Goal: Task Accomplishment & Management: Complete application form

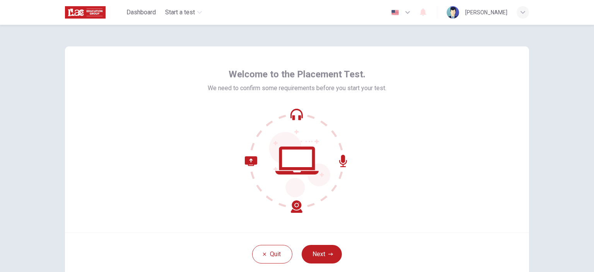
scroll to position [39, 0]
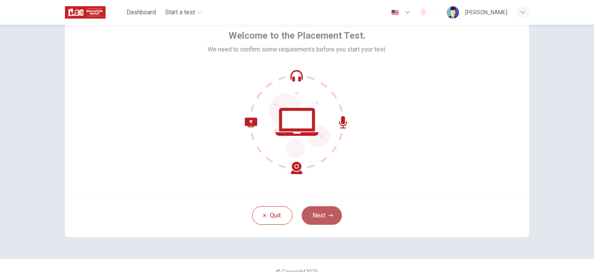
click at [329, 215] on icon "button" at bounding box center [331, 215] width 5 height 5
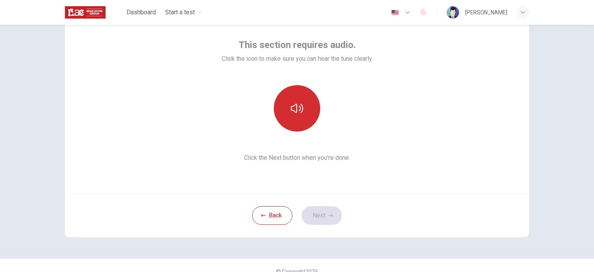
click at [298, 114] on icon "button" at bounding box center [297, 108] width 12 height 12
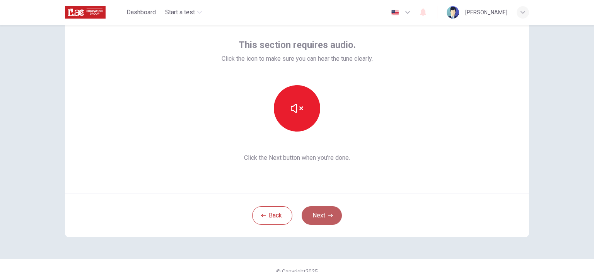
click at [317, 212] on button "Next" at bounding box center [322, 215] width 40 height 19
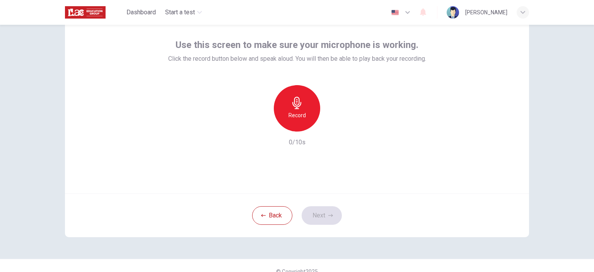
click at [295, 105] on icon "button" at bounding box center [297, 103] width 9 height 12
click at [300, 100] on icon "button" at bounding box center [297, 103] width 12 height 12
drag, startPoint x: 330, startPoint y: 132, endPoint x: 331, endPoint y: 128, distance: 3.9
click at [330, 131] on div "Record 7/10s" at bounding box center [297, 116] width 258 height 62
click at [331, 128] on icon "button" at bounding box center [333, 126] width 8 height 8
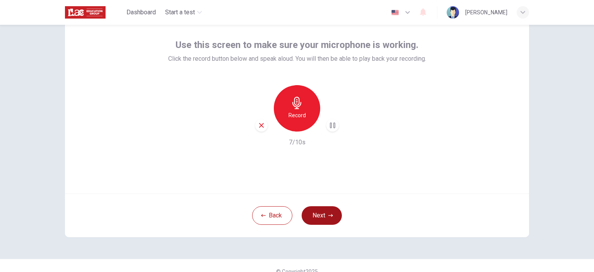
click at [320, 216] on button "Next" at bounding box center [322, 215] width 40 height 19
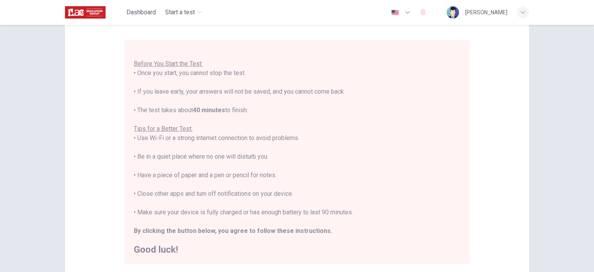
scroll to position [77, 0]
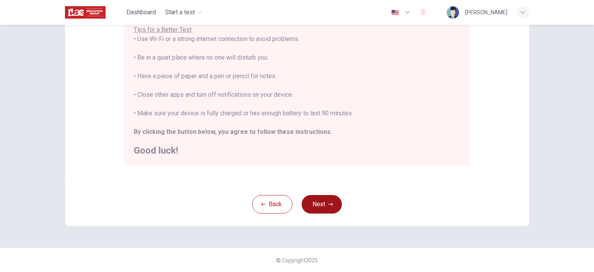
click at [329, 205] on icon "button" at bounding box center [331, 204] width 5 height 5
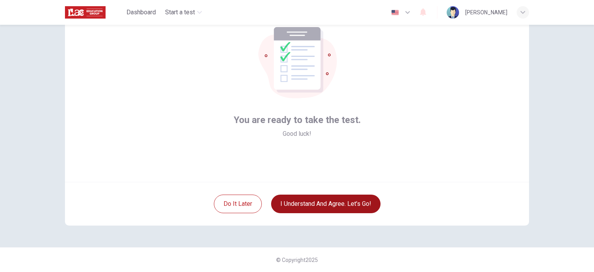
scroll to position [50, 0]
click at [354, 204] on button "I understand and agree. Let’s go!" at bounding box center [326, 204] width 110 height 19
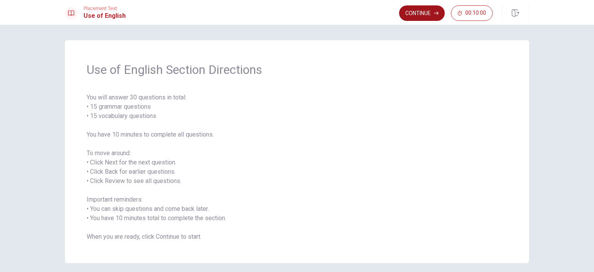
click at [415, 15] on button "Continue" at bounding box center [422, 12] width 46 height 15
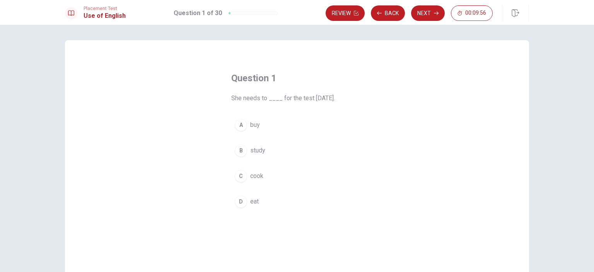
click at [242, 151] on div "B" at bounding box center [241, 150] width 12 height 12
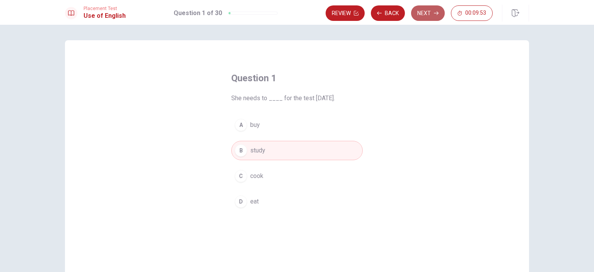
click at [435, 15] on icon "button" at bounding box center [436, 13] width 5 height 5
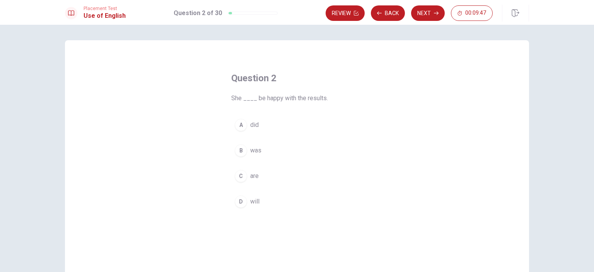
click at [238, 202] on div "D" at bounding box center [241, 201] width 12 height 12
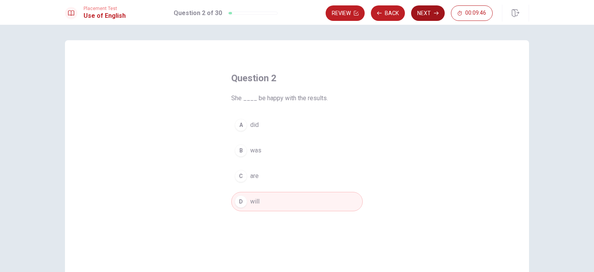
click at [426, 11] on button "Next" at bounding box center [428, 12] width 34 height 15
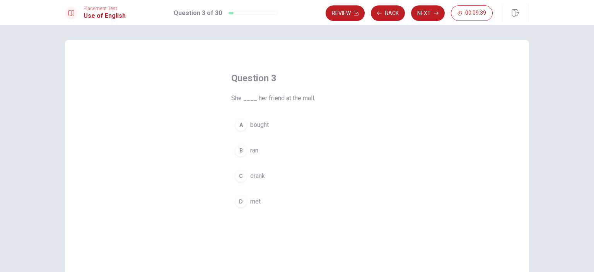
click at [254, 197] on span "met" at bounding box center [255, 201] width 10 height 9
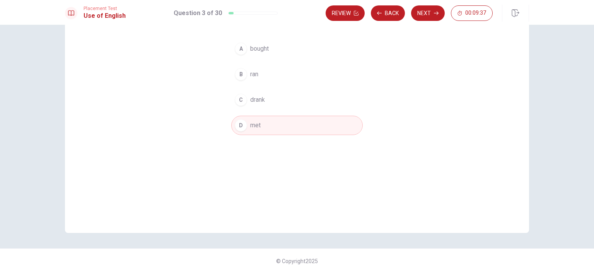
scroll to position [77, 0]
click at [421, 12] on button "Next" at bounding box center [428, 12] width 34 height 15
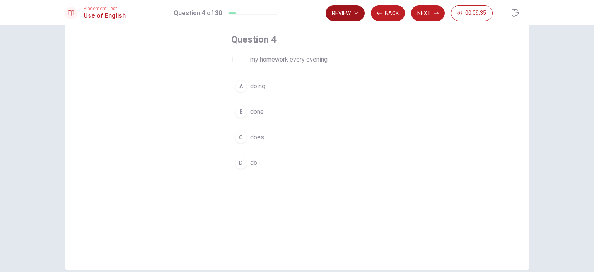
click at [343, 15] on button "Review" at bounding box center [345, 12] width 39 height 15
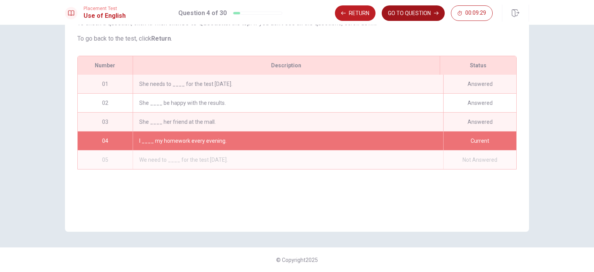
click at [416, 15] on button "GO TO QUESTION" at bounding box center [413, 12] width 63 height 15
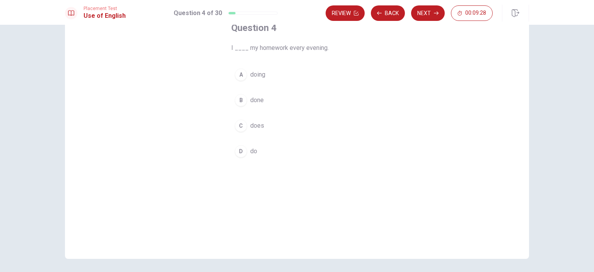
scroll to position [0, 0]
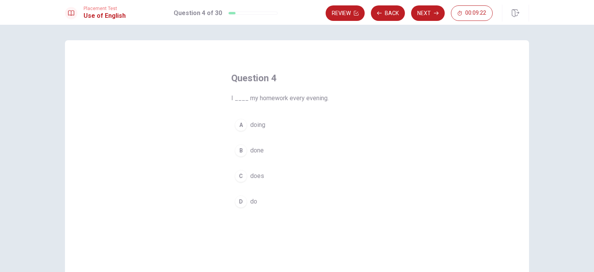
click at [250, 199] on span "do" at bounding box center [253, 201] width 7 height 9
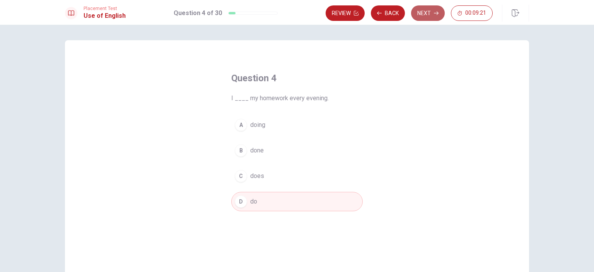
click at [426, 17] on button "Next" at bounding box center [428, 12] width 34 height 15
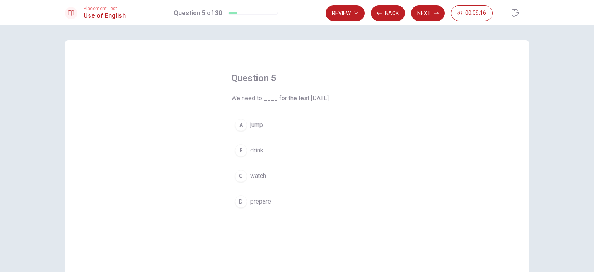
click at [260, 203] on span "prepare" at bounding box center [260, 201] width 21 height 9
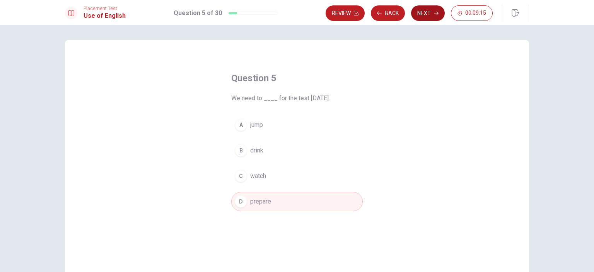
click at [433, 14] on button "Next" at bounding box center [428, 12] width 34 height 15
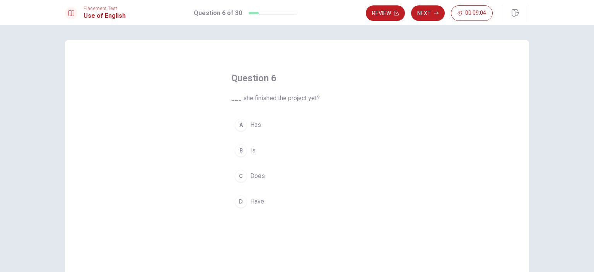
click at [241, 127] on div "A" at bounding box center [241, 125] width 12 height 12
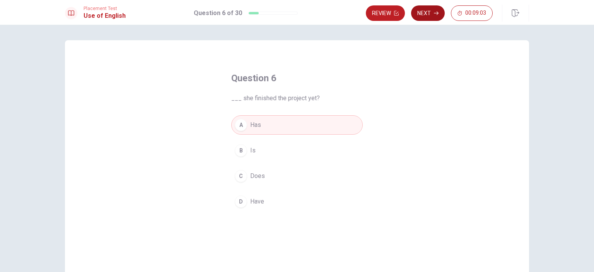
click at [431, 14] on button "Next" at bounding box center [428, 12] width 34 height 15
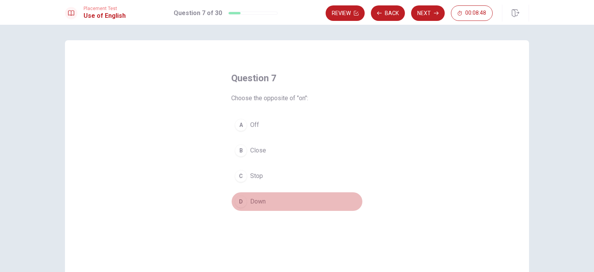
click at [241, 204] on div "D" at bounding box center [241, 201] width 12 height 12
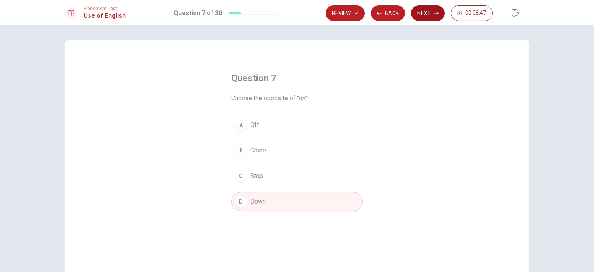
click at [430, 8] on button "Next" at bounding box center [428, 12] width 34 height 15
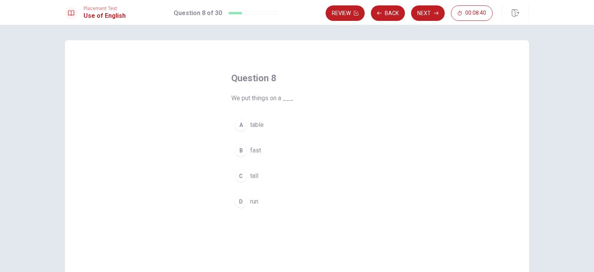
click at [253, 125] on span "table" at bounding box center [257, 124] width 14 height 9
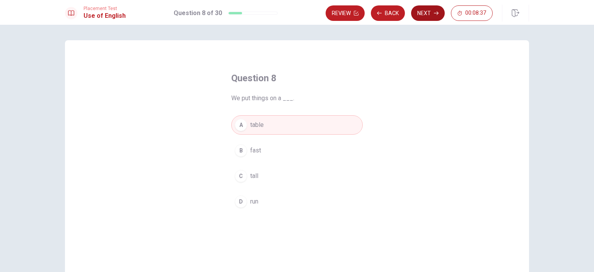
click at [424, 14] on button "Next" at bounding box center [428, 12] width 34 height 15
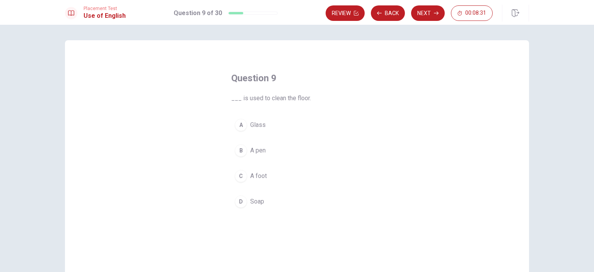
click at [259, 202] on span "Soap" at bounding box center [257, 201] width 14 height 9
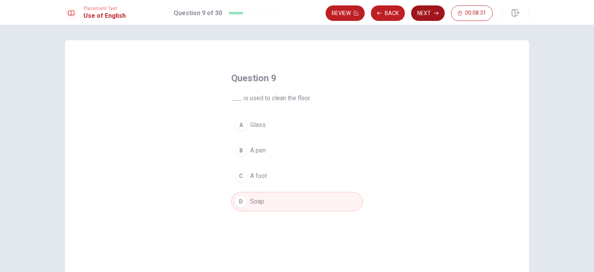
click at [436, 14] on icon "button" at bounding box center [436, 13] width 5 height 5
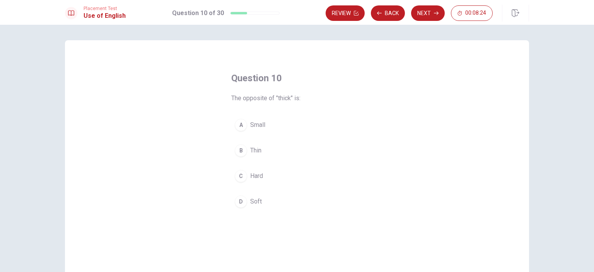
click at [243, 151] on div "B" at bounding box center [241, 150] width 12 height 12
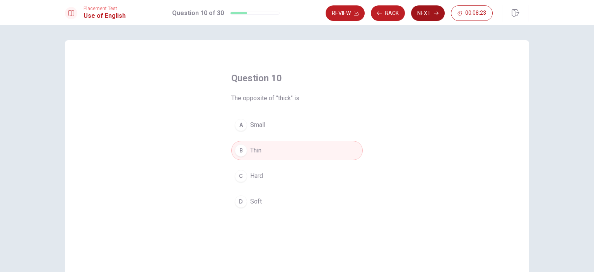
click at [423, 12] on button "Next" at bounding box center [428, 12] width 34 height 15
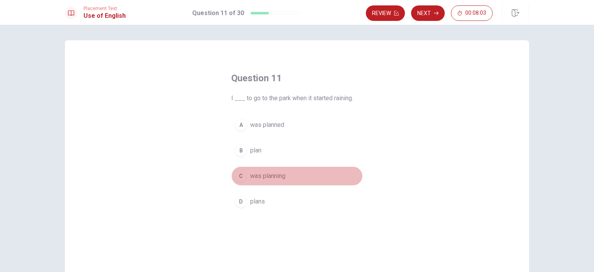
click at [281, 175] on span "was planning" at bounding box center [267, 175] width 35 height 9
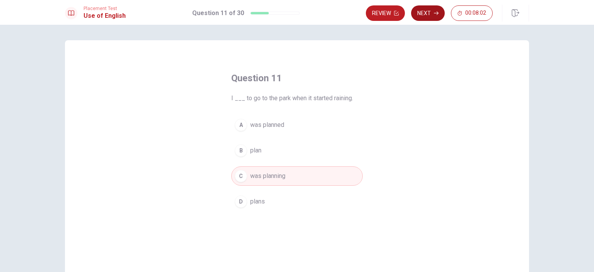
click at [439, 11] on icon "button" at bounding box center [436, 13] width 5 height 5
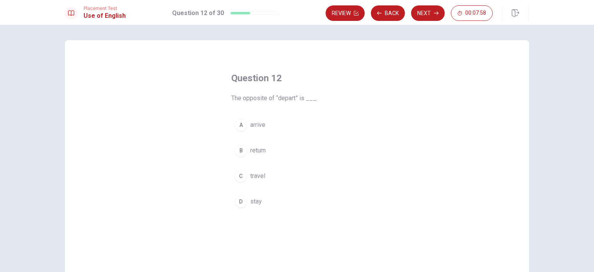
click at [243, 130] on div "A" at bounding box center [241, 125] width 12 height 12
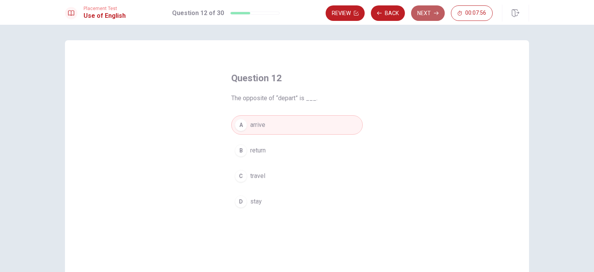
click at [426, 14] on button "Next" at bounding box center [428, 12] width 34 height 15
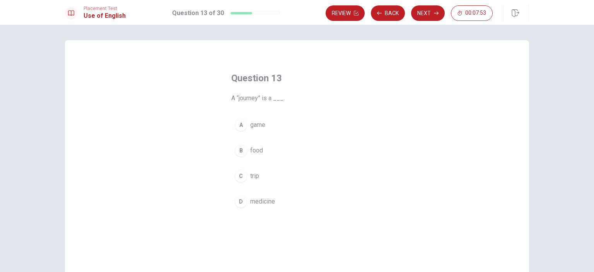
drag, startPoint x: 247, startPoint y: 176, endPoint x: 255, endPoint y: 174, distance: 9.0
click at [248, 176] on button "C trip" at bounding box center [297, 175] width 132 height 19
click at [421, 22] on div "Placement Test Use of English Question 13 of 30 Review Back Next 00:07:53" at bounding box center [297, 12] width 594 height 25
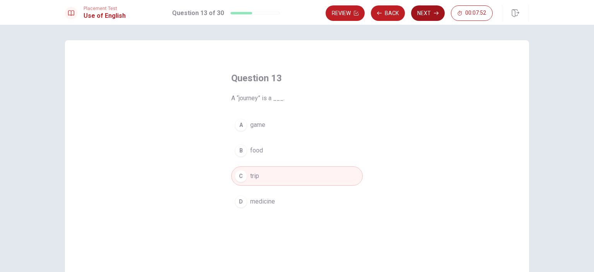
click at [423, 16] on button "Next" at bounding box center [428, 12] width 34 height 15
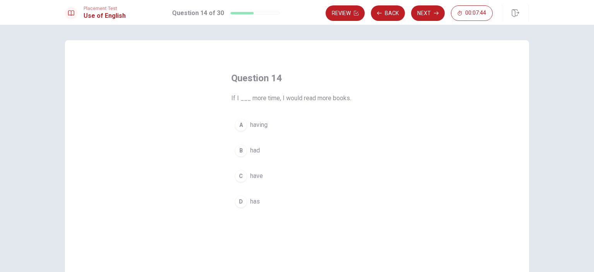
click at [248, 149] on button "B had" at bounding box center [297, 150] width 132 height 19
click at [429, 22] on div "Placement Test Use of English Question 14 of 30 Review Back Next 00:07:44" at bounding box center [297, 12] width 594 height 25
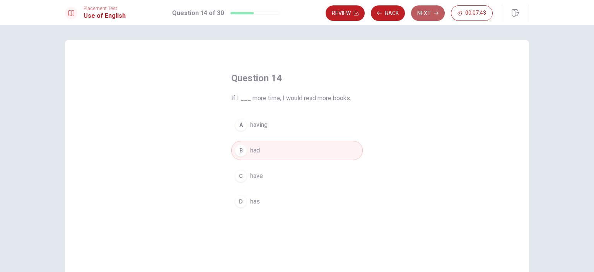
click at [427, 15] on button "Next" at bounding box center [428, 12] width 34 height 15
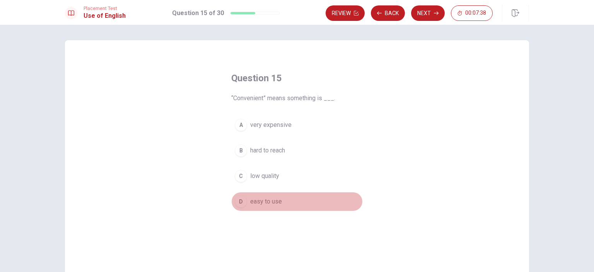
click at [279, 199] on button "D easy to use" at bounding box center [297, 201] width 132 height 19
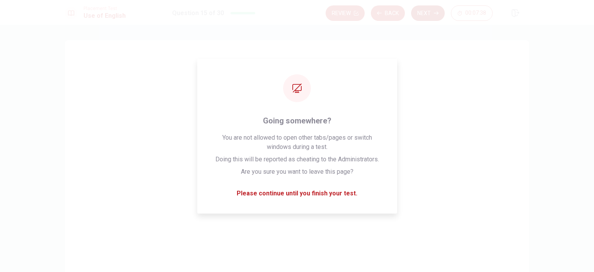
click at [433, 12] on button "Next" at bounding box center [428, 12] width 34 height 15
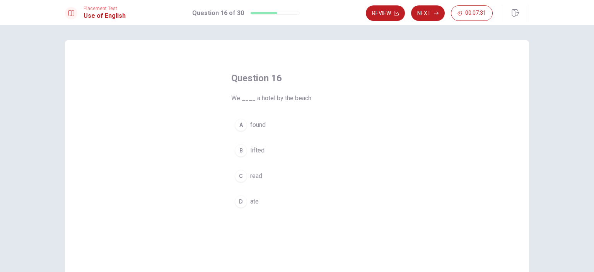
drag, startPoint x: 259, startPoint y: 125, endPoint x: 268, endPoint y: 120, distance: 9.9
click at [260, 123] on span "found" at bounding box center [257, 124] width 15 height 9
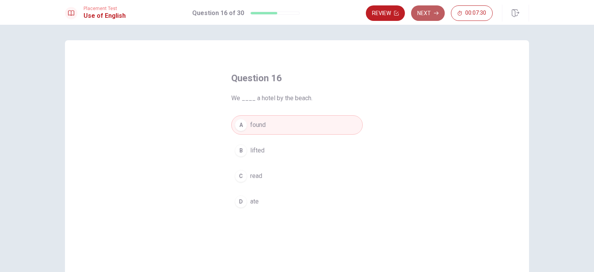
click at [430, 13] on button "Next" at bounding box center [428, 12] width 34 height 15
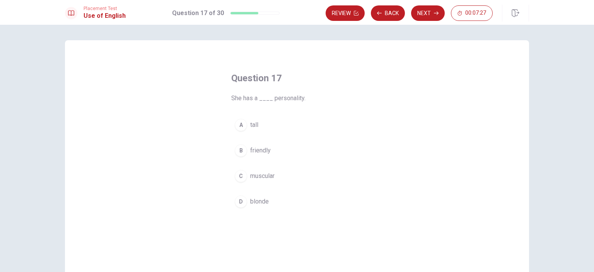
drag, startPoint x: 251, startPoint y: 147, endPoint x: 297, endPoint y: 145, distance: 46.1
click at [252, 147] on span "friendly" at bounding box center [260, 150] width 21 height 9
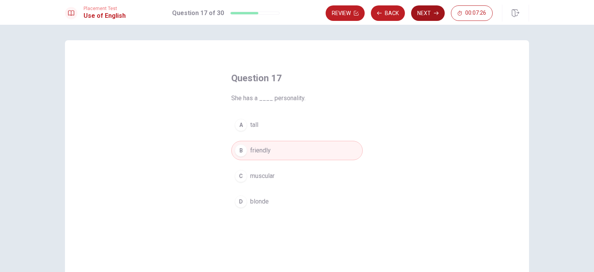
click at [432, 12] on button "Next" at bounding box center [428, 12] width 34 height 15
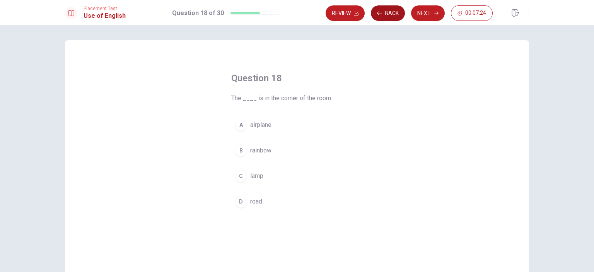
click at [381, 14] on icon "button" at bounding box center [379, 13] width 5 height 5
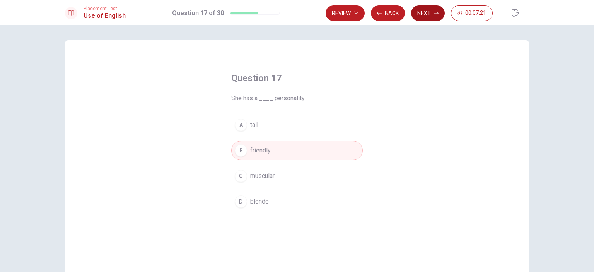
click at [435, 12] on icon "button" at bounding box center [436, 13] width 5 height 5
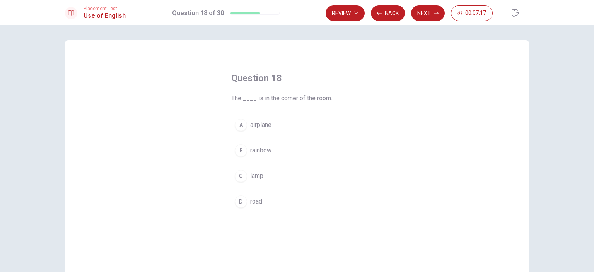
click at [263, 175] on button "C lamp" at bounding box center [297, 175] width 132 height 19
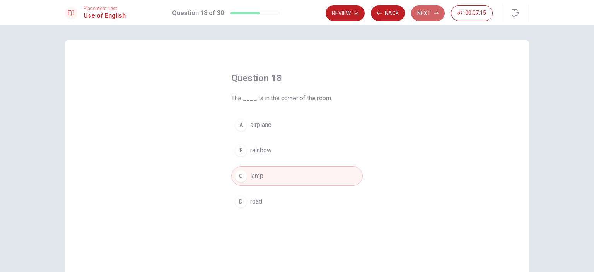
click at [418, 13] on button "Next" at bounding box center [428, 12] width 34 height 15
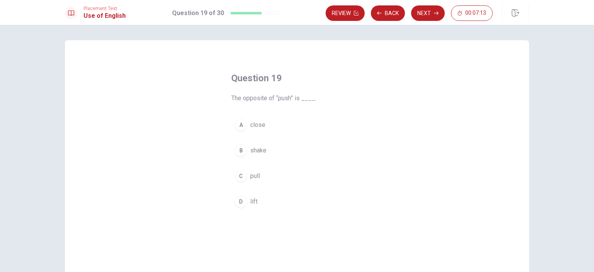
click at [240, 171] on div "C" at bounding box center [241, 176] width 12 height 12
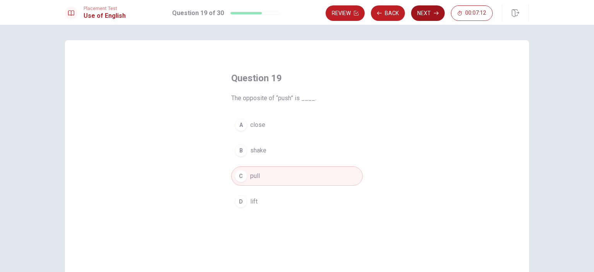
click at [420, 15] on button "Next" at bounding box center [428, 12] width 34 height 15
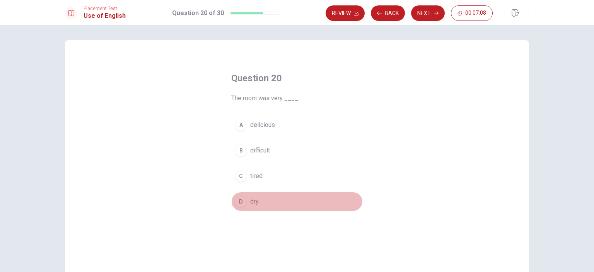
click at [240, 202] on div "D" at bounding box center [241, 201] width 12 height 12
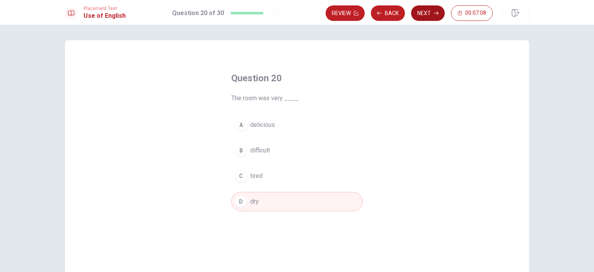
click at [433, 15] on button "Next" at bounding box center [428, 12] width 34 height 15
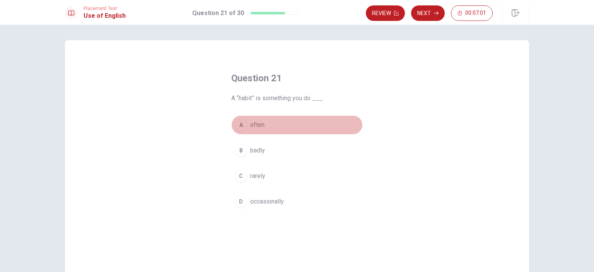
click at [255, 123] on span "often" at bounding box center [257, 124] width 14 height 9
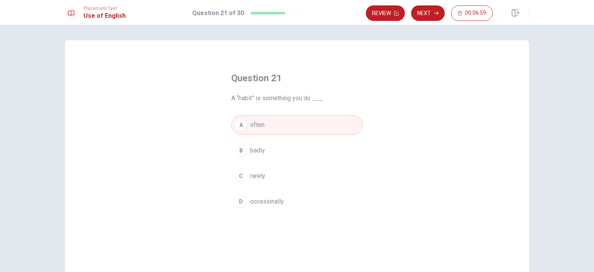
click at [430, 13] on button "Next" at bounding box center [428, 12] width 34 height 15
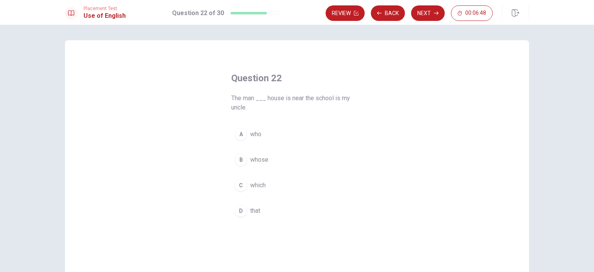
click at [263, 157] on span "whose" at bounding box center [259, 159] width 18 height 9
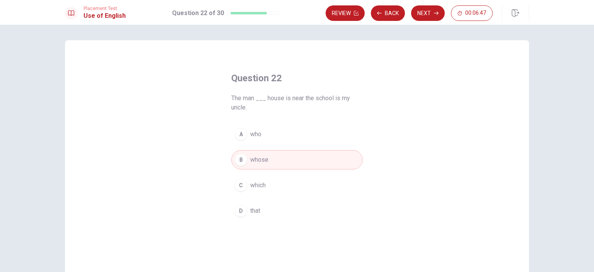
click at [425, 10] on button "Next" at bounding box center [428, 12] width 34 height 15
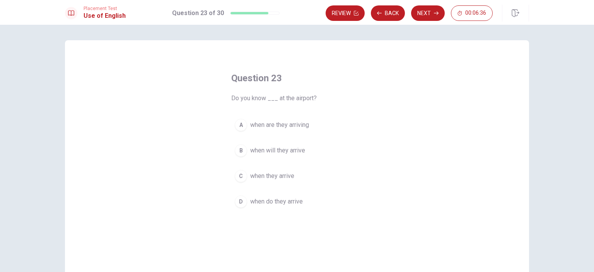
click at [290, 174] on span "when they arrive" at bounding box center [272, 175] width 44 height 9
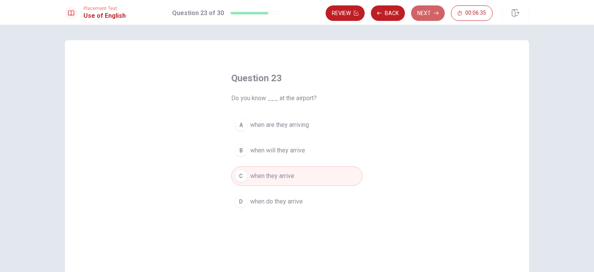
click at [429, 14] on button "Next" at bounding box center [428, 12] width 34 height 15
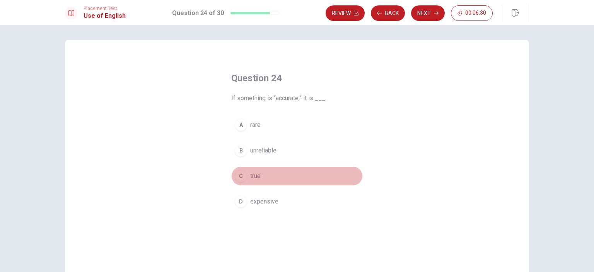
drag, startPoint x: 251, startPoint y: 177, endPoint x: 324, endPoint y: 175, distance: 73.2
click at [251, 177] on span "true" at bounding box center [255, 175] width 10 height 9
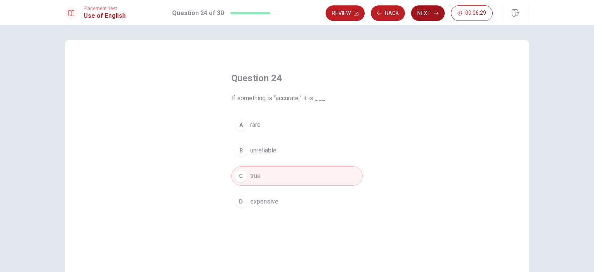
click at [434, 13] on button "Next" at bounding box center [428, 12] width 34 height 15
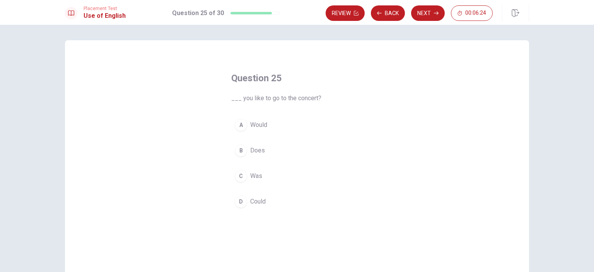
click at [266, 120] on button "A Would" at bounding box center [297, 124] width 132 height 19
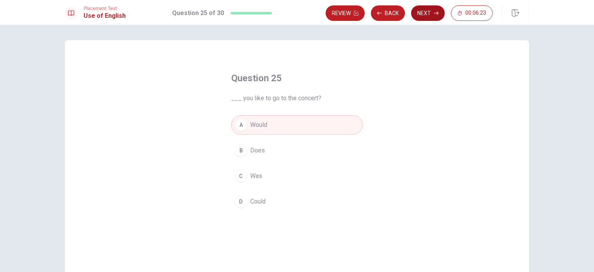
click at [423, 13] on button "Next" at bounding box center [428, 12] width 34 height 15
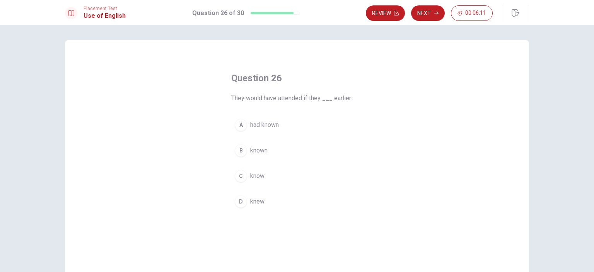
click at [256, 199] on span "knew" at bounding box center [257, 201] width 14 height 9
click at [275, 127] on span "had known" at bounding box center [264, 124] width 29 height 9
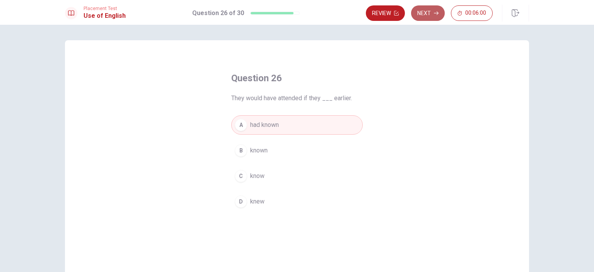
click at [423, 19] on button "Next" at bounding box center [428, 12] width 34 height 15
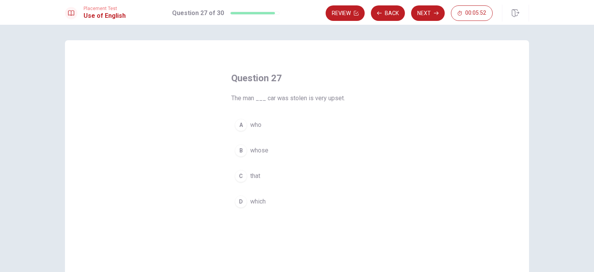
click at [265, 150] on span "whose" at bounding box center [259, 150] width 18 height 9
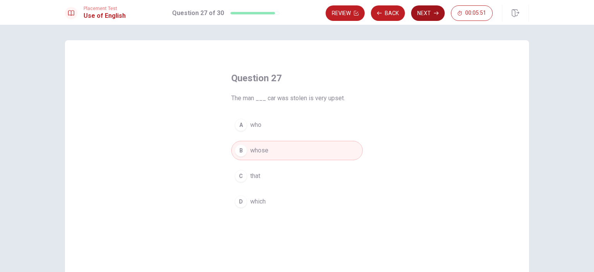
click at [429, 16] on button "Next" at bounding box center [428, 12] width 34 height 15
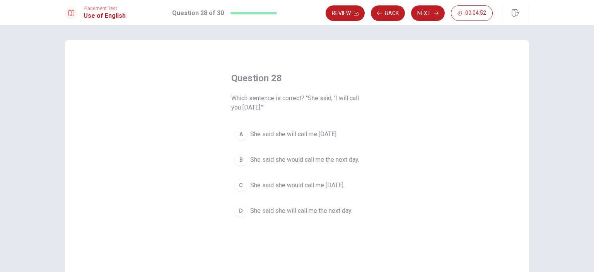
click at [287, 190] on span "She said she would call me [DATE]." at bounding box center [297, 185] width 94 height 9
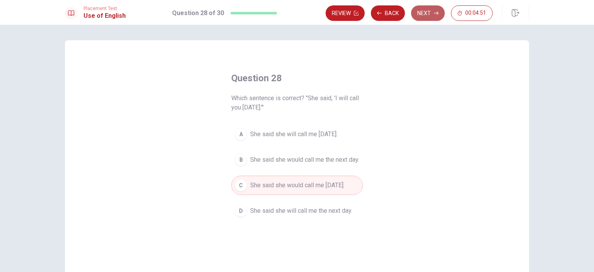
click at [422, 18] on button "Next" at bounding box center [428, 12] width 34 height 15
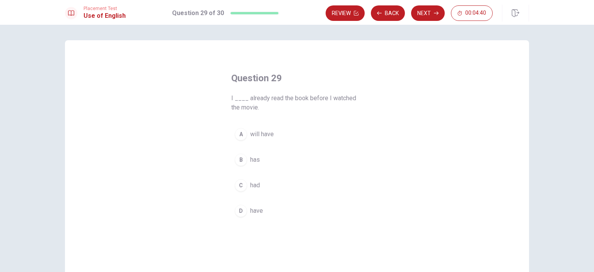
click at [255, 190] on button "C had" at bounding box center [297, 185] width 132 height 19
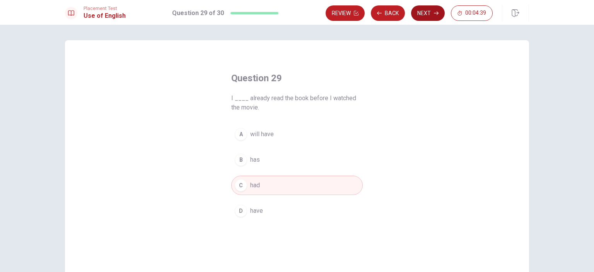
click at [425, 17] on button "Next" at bounding box center [428, 12] width 34 height 15
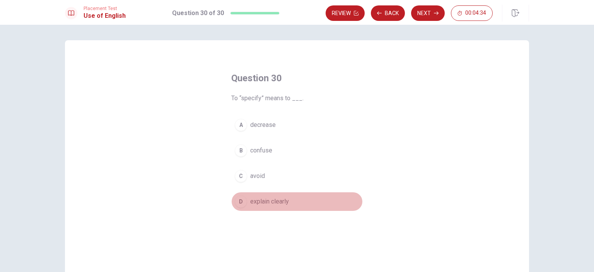
click at [274, 204] on span "explain clearly" at bounding box center [269, 201] width 39 height 9
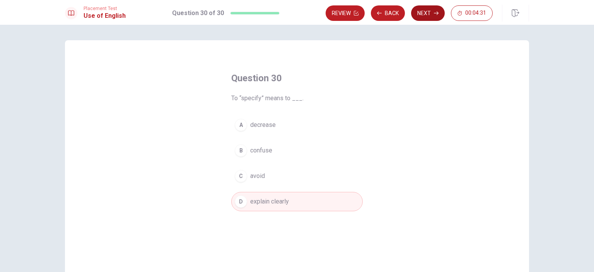
click at [436, 14] on icon "button" at bounding box center [436, 13] width 5 height 5
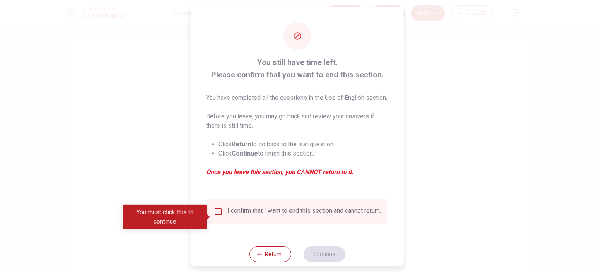
scroll to position [26, 0]
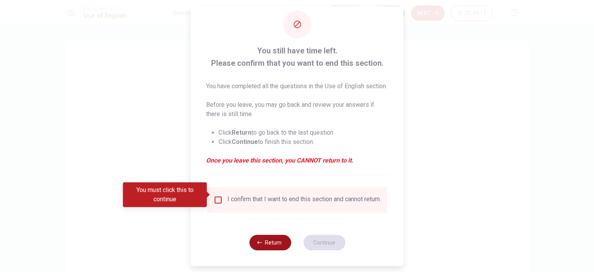
click at [260, 248] on button "Return" at bounding box center [270, 242] width 42 height 15
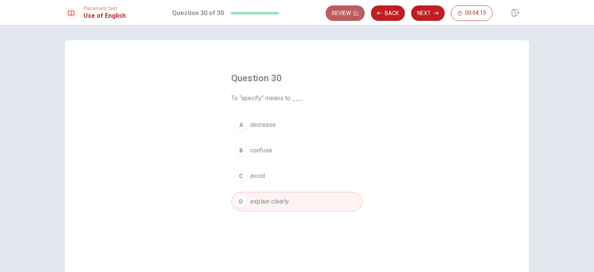
click at [349, 9] on button "Review" at bounding box center [345, 12] width 39 height 15
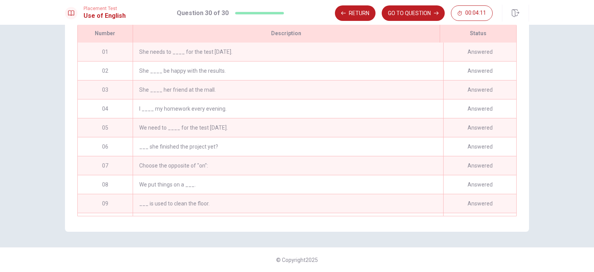
scroll to position [397, 0]
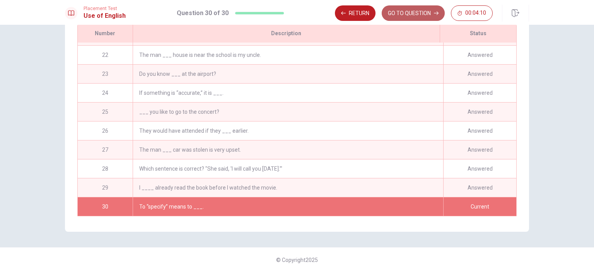
click at [404, 12] on button "GO TO QUESTION" at bounding box center [413, 12] width 63 height 15
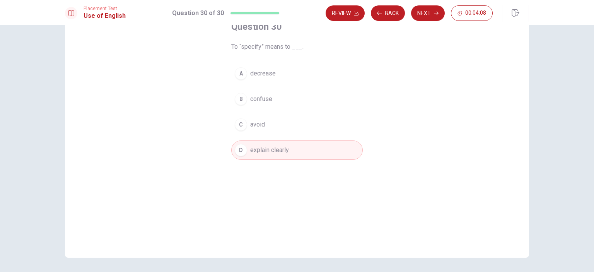
scroll to position [39, 0]
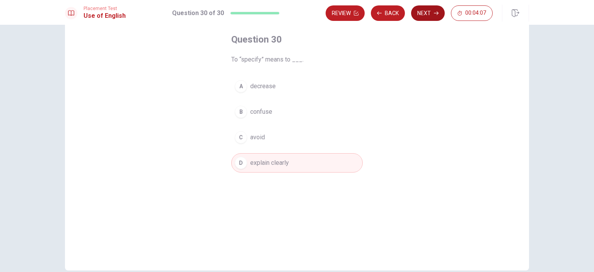
click at [424, 14] on button "Next" at bounding box center [428, 12] width 34 height 15
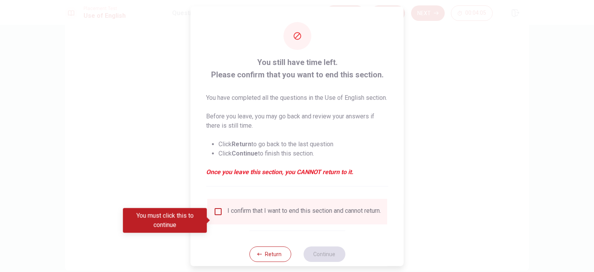
click at [259, 216] on div "I confirm that I want to end this section and cannot return." at bounding box center [305, 211] width 154 height 9
click at [219, 216] on input "You must click this to continue" at bounding box center [218, 211] width 9 height 9
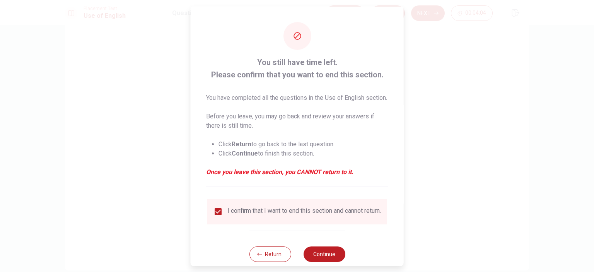
scroll to position [26, 0]
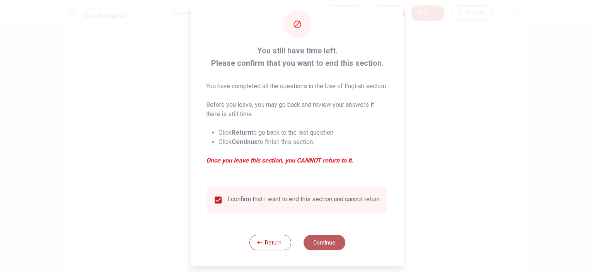
click at [321, 245] on button "Continue" at bounding box center [324, 242] width 42 height 15
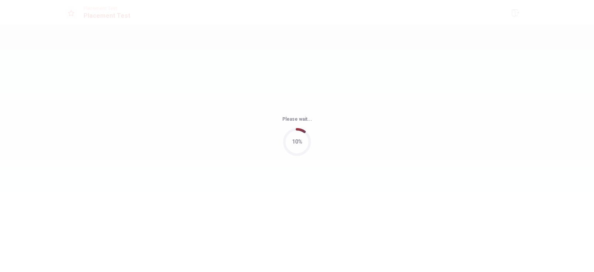
scroll to position [0, 0]
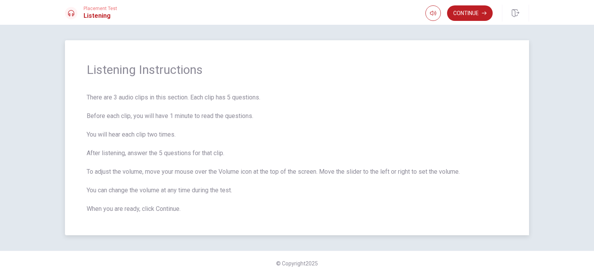
click at [265, 130] on span "There are 3 audio clips in this section. Each clip has 5 questions. Before each…" at bounding box center [297, 153] width 421 height 121
click at [463, 13] on button "Continue" at bounding box center [470, 12] width 46 height 15
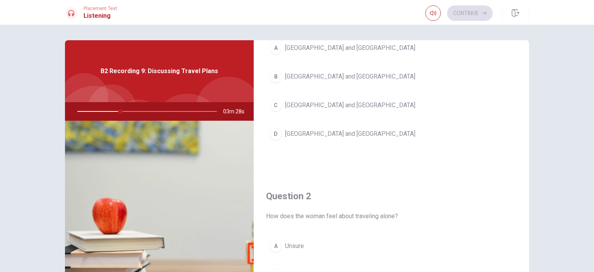
scroll to position [77, 0]
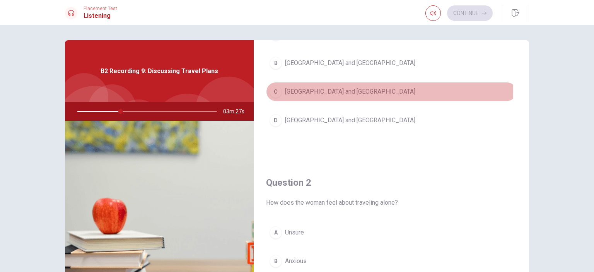
click at [305, 91] on span "[GEOGRAPHIC_DATA] and [GEOGRAPHIC_DATA]" at bounding box center [350, 91] width 130 height 9
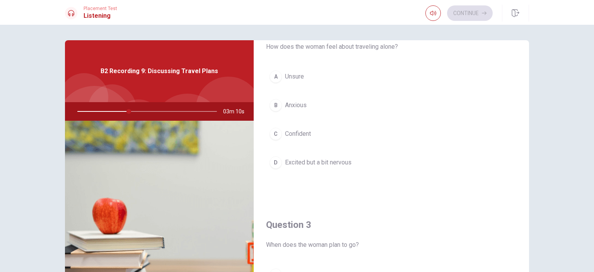
scroll to position [232, 0]
click at [308, 161] on span "Excited but a bit nervous" at bounding box center [318, 163] width 67 height 9
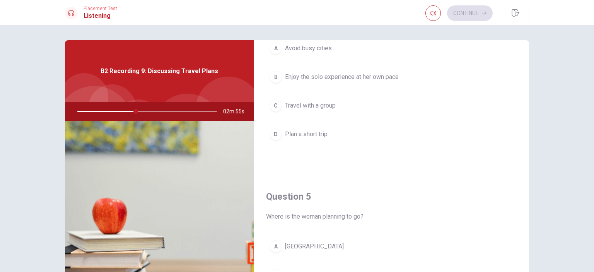
scroll to position [718, 0]
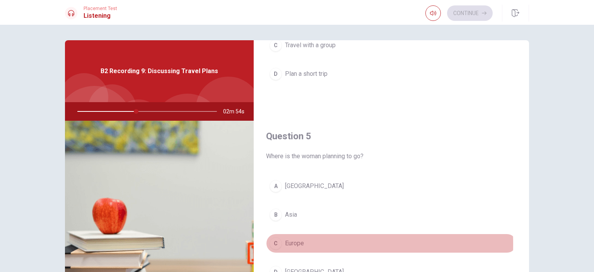
click at [272, 241] on div "C" at bounding box center [276, 243] width 12 height 12
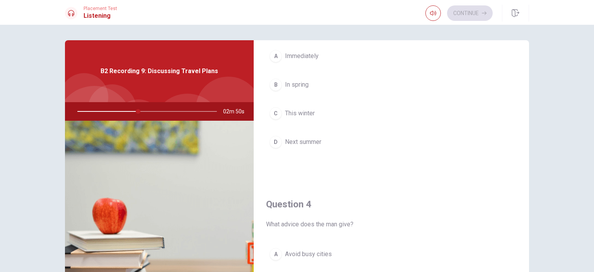
scroll to position [409, 0]
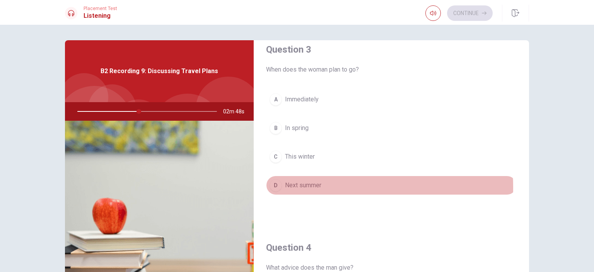
click at [299, 185] on span "Next summer" at bounding box center [303, 185] width 36 height 9
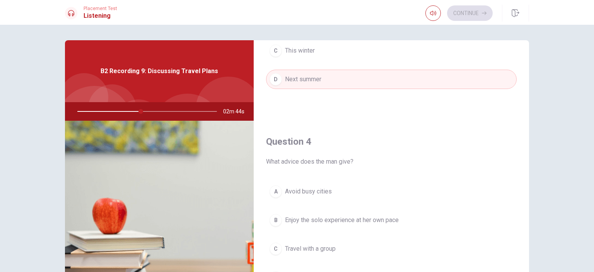
scroll to position [619, 0]
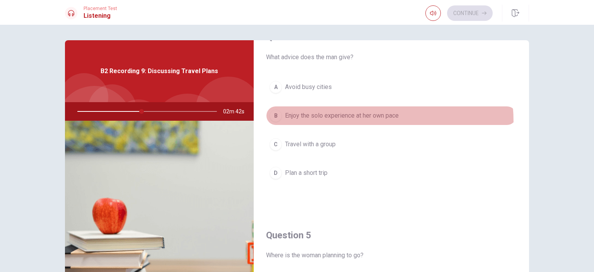
click at [324, 121] on button "B Enjoy the solo experience at her own pace" at bounding box center [391, 115] width 251 height 19
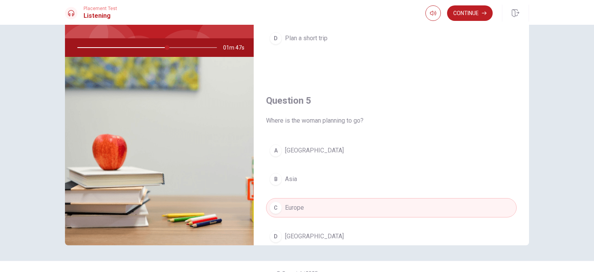
scroll to position [718, 0]
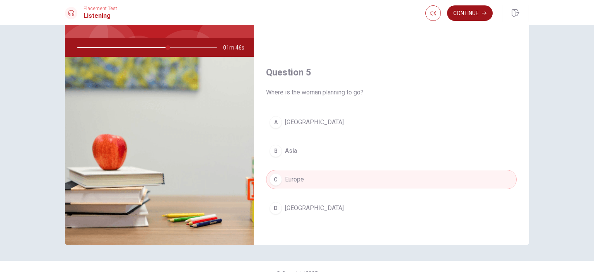
click at [469, 13] on button "Continue" at bounding box center [470, 12] width 46 height 15
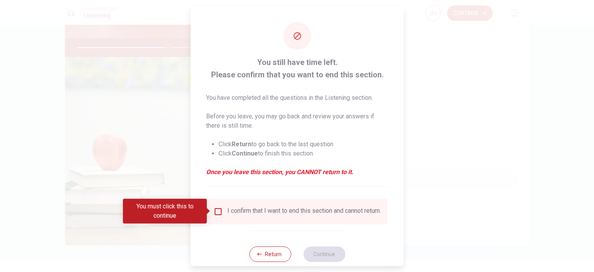
click at [245, 205] on div "I confirm that I want to end this section and cannot return." at bounding box center [297, 212] width 180 height 26
click at [245, 210] on div "I confirm that I want to end this section and cannot return." at bounding box center [305, 211] width 154 height 9
click at [220, 211] on input "You must click this to continue" at bounding box center [218, 211] width 9 height 9
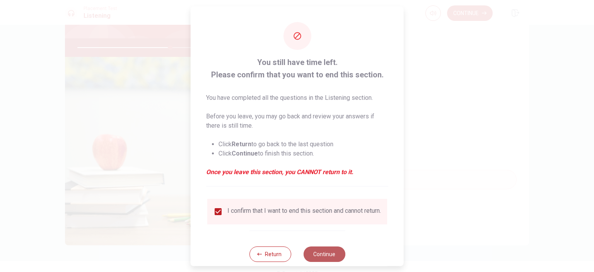
click at [324, 257] on button "Continue" at bounding box center [324, 253] width 42 height 15
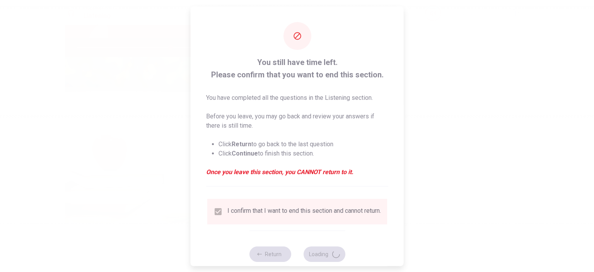
type input "67"
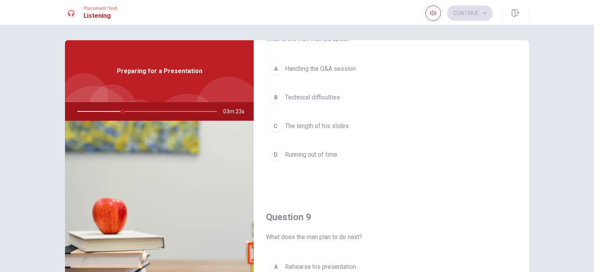
scroll to position [426, 0]
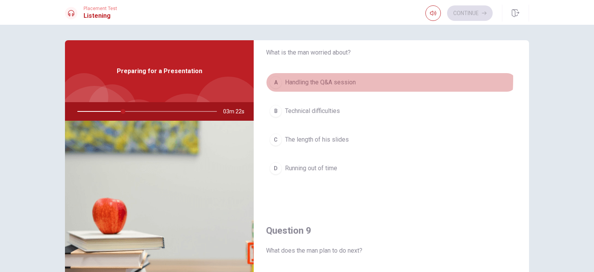
click at [332, 78] on span "Handling the Q&A session" at bounding box center [320, 82] width 71 height 9
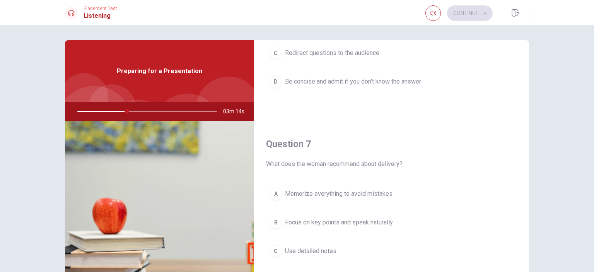
scroll to position [77, 0]
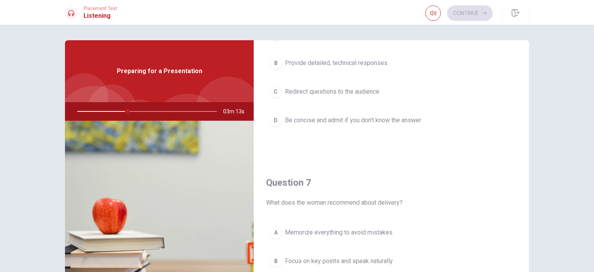
click at [373, 129] on button "D Be concise and admit if you don’t know the answer" at bounding box center [391, 120] width 251 height 19
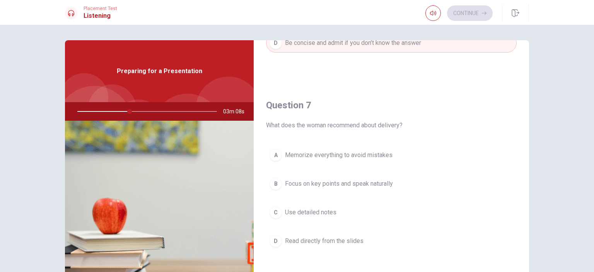
scroll to position [194, 0]
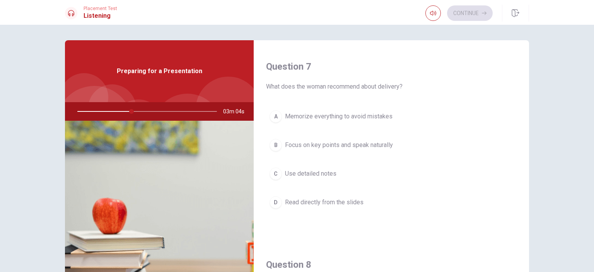
click at [377, 141] on span "Focus on key points and speak naturally" at bounding box center [339, 144] width 108 height 9
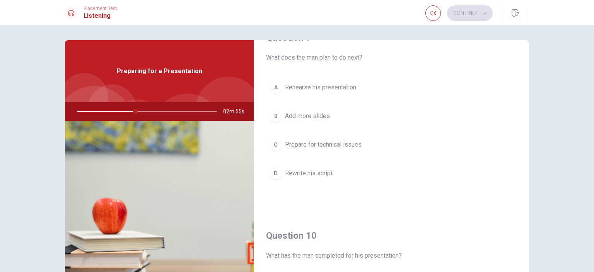
scroll to position [619, 0]
click at [324, 83] on span "Rehearse his presentation" at bounding box center [320, 86] width 71 height 9
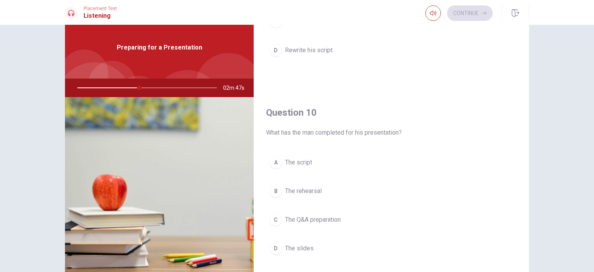
scroll to position [39, 0]
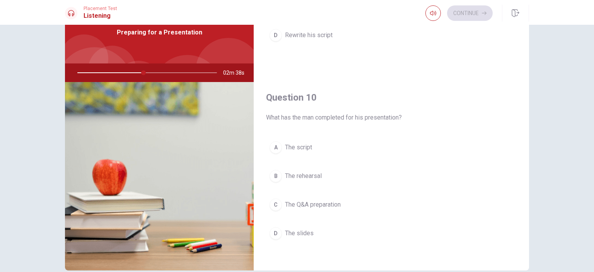
drag, startPoint x: 301, startPoint y: 232, endPoint x: 306, endPoint y: 232, distance: 4.6
click at [301, 232] on span "The slides" at bounding box center [299, 233] width 29 height 9
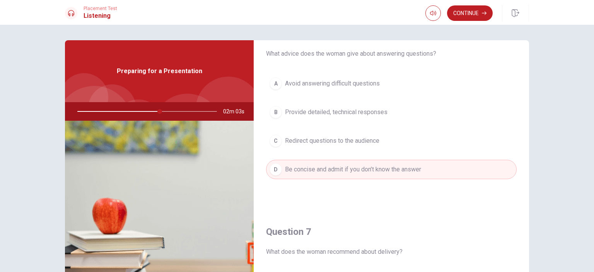
scroll to position [0, 0]
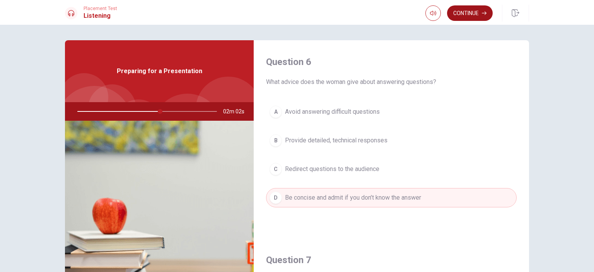
click at [466, 13] on button "Continue" at bounding box center [470, 12] width 46 height 15
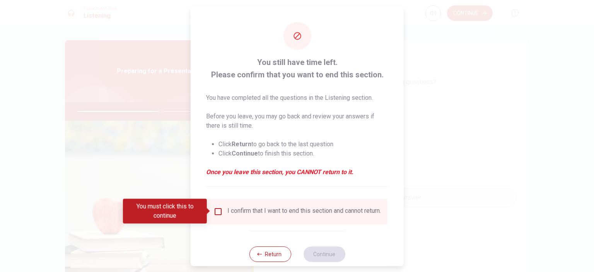
click at [267, 216] on div "I confirm that I want to end this section and cannot return." at bounding box center [305, 211] width 154 height 9
click at [271, 212] on div "I confirm that I want to end this section and cannot return." at bounding box center [305, 211] width 154 height 9
click at [219, 212] on input "You must click this to continue" at bounding box center [218, 211] width 9 height 9
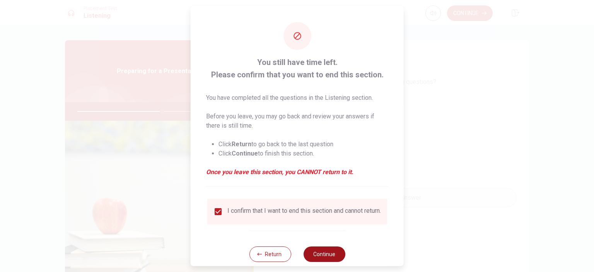
click at [322, 262] on button "Continue" at bounding box center [324, 253] width 42 height 15
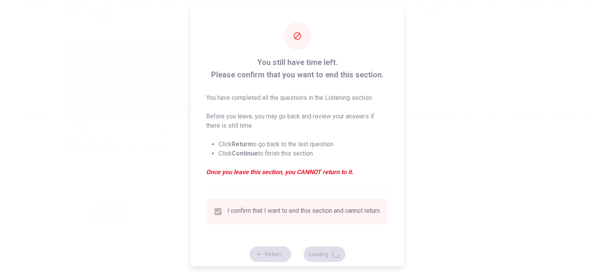
type input "61"
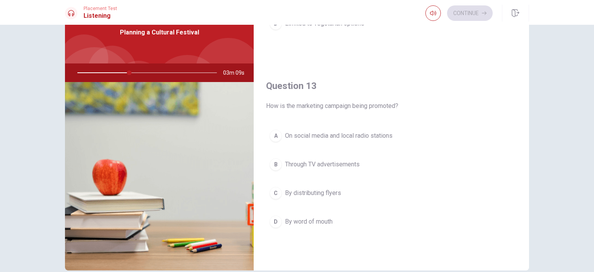
scroll to position [179, 0]
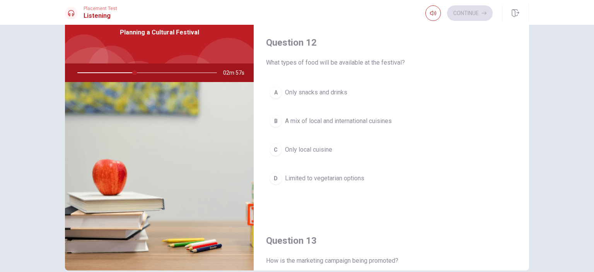
click at [373, 122] on span "A mix of local and international cuisines" at bounding box center [338, 120] width 107 height 9
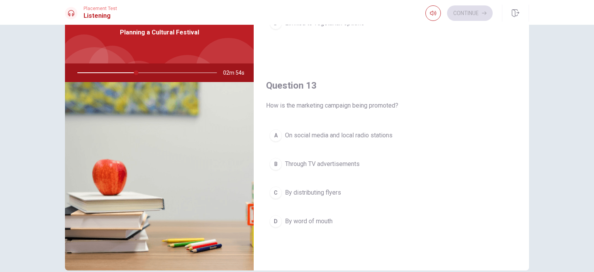
scroll to position [348, 0]
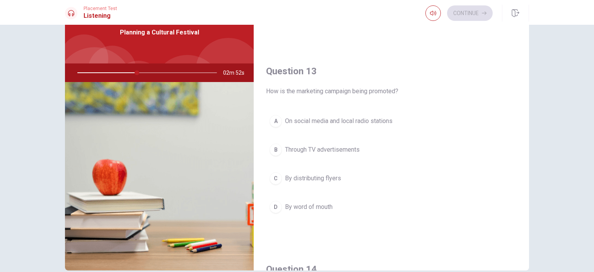
drag, startPoint x: 350, startPoint y: 122, endPoint x: 361, endPoint y: 122, distance: 10.8
click at [350, 122] on span "On social media and local radio stations" at bounding box center [339, 120] width 108 height 9
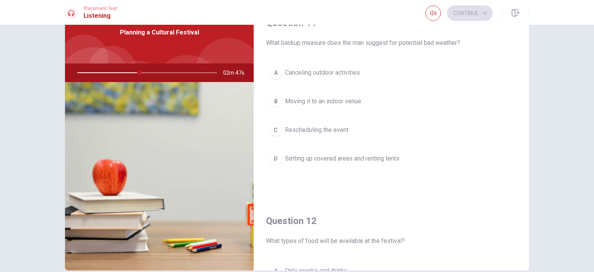
scroll to position [0, 0]
click at [384, 156] on span "Setting up covered areas and renting tents" at bounding box center [342, 158] width 115 height 9
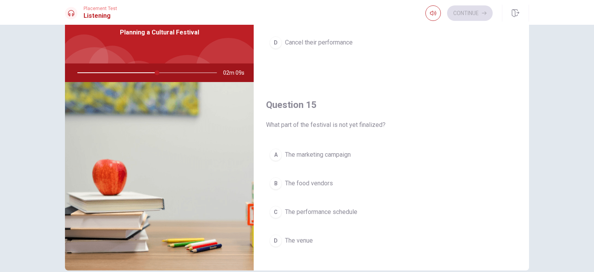
scroll to position [718, 0]
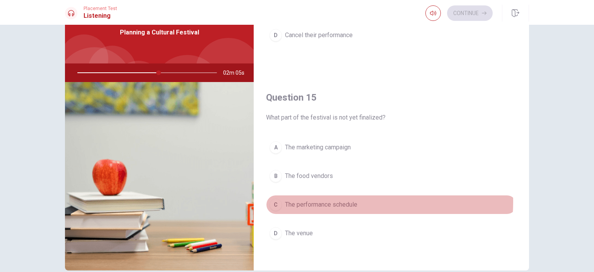
click at [346, 200] on span "The performance schedule" at bounding box center [321, 204] width 72 height 9
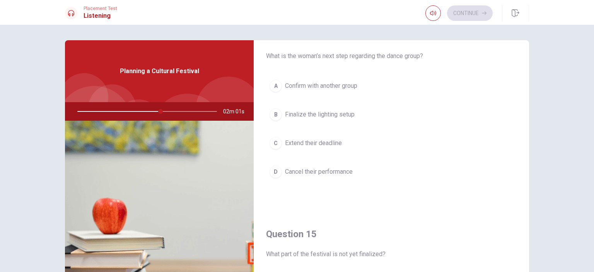
scroll to position [602, 0]
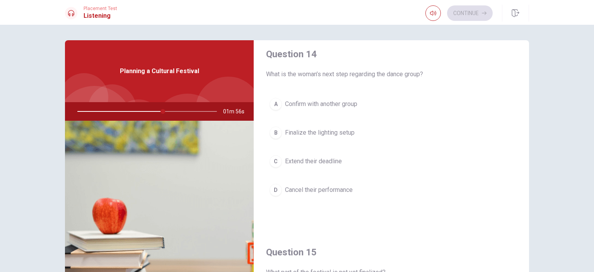
click at [308, 103] on span "Confirm with another group" at bounding box center [321, 103] width 72 height 9
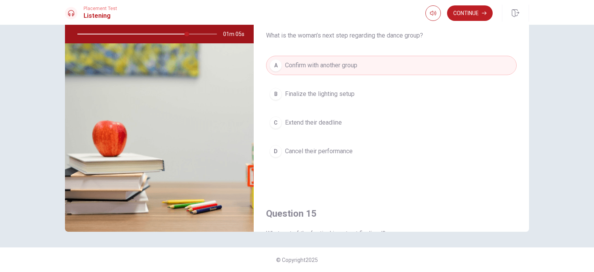
scroll to position [486, 0]
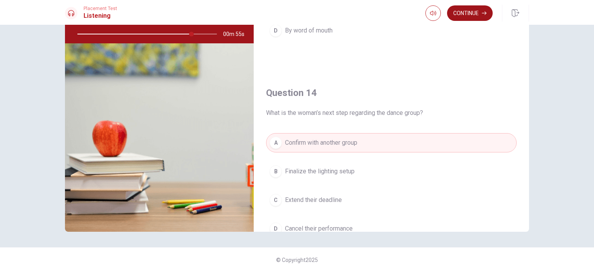
click at [461, 14] on button "Continue" at bounding box center [470, 12] width 46 height 15
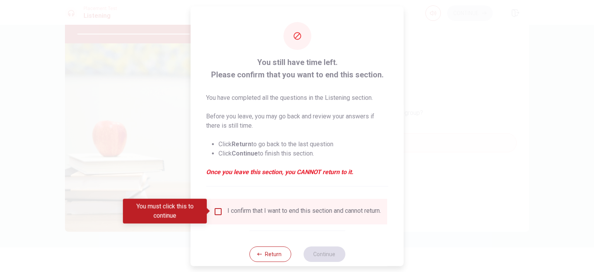
click at [234, 215] on div "I confirm that I want to end this section and cannot return." at bounding box center [305, 211] width 154 height 9
click at [214, 211] on input "You must click this to continue" at bounding box center [218, 211] width 9 height 9
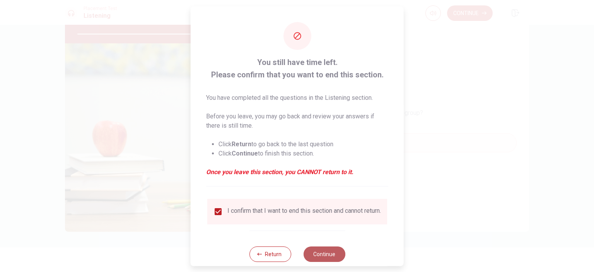
click at [313, 258] on button "Continue" at bounding box center [324, 253] width 42 height 15
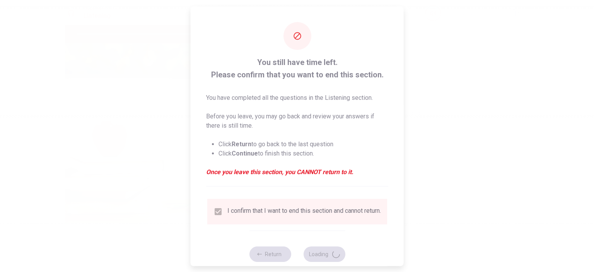
type input "83"
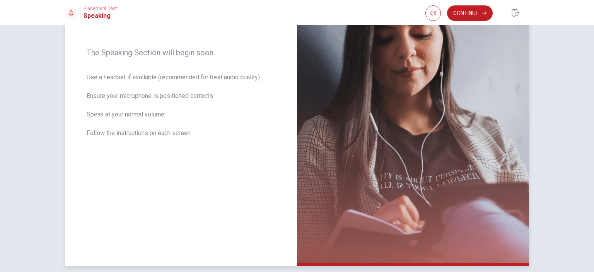
scroll to position [116, 0]
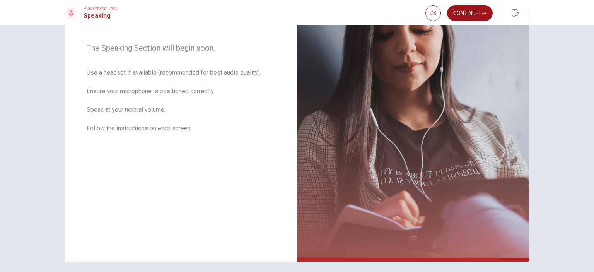
click at [485, 15] on icon "button" at bounding box center [484, 13] width 5 height 5
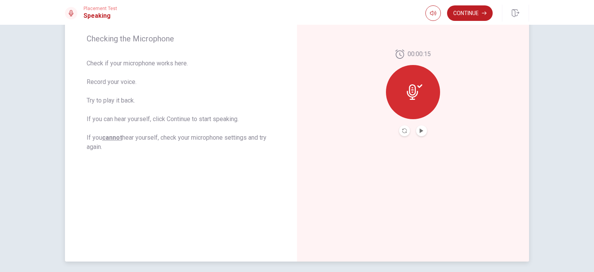
click at [420, 134] on button "Play Audio" at bounding box center [421, 130] width 11 height 11
click at [423, 131] on button "Pause Audio" at bounding box center [421, 130] width 11 height 11
click at [461, 9] on button "Continue" at bounding box center [470, 12] width 46 height 15
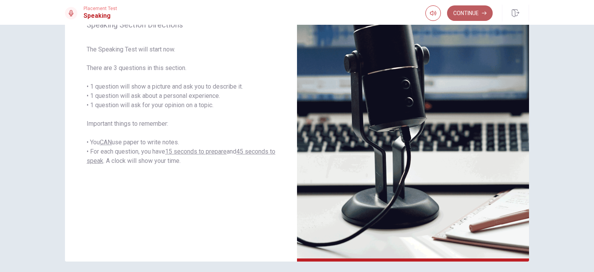
click at [467, 16] on button "Continue" at bounding box center [470, 12] width 46 height 15
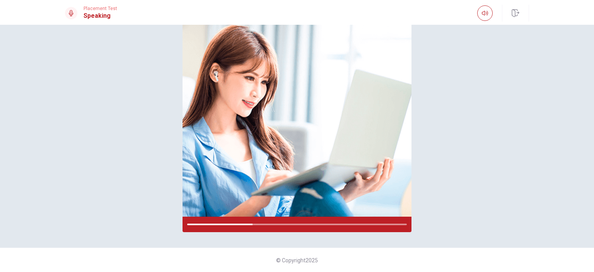
click at [509, 167] on div "Please Listen Carefully" at bounding box center [297, 102] width 489 height 259
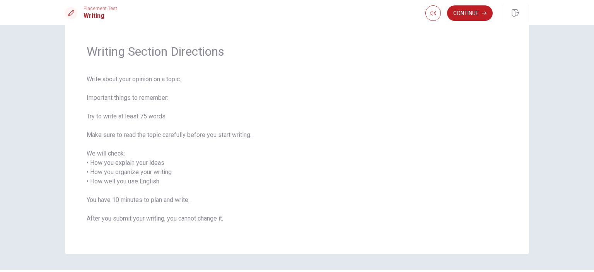
scroll to position [0, 0]
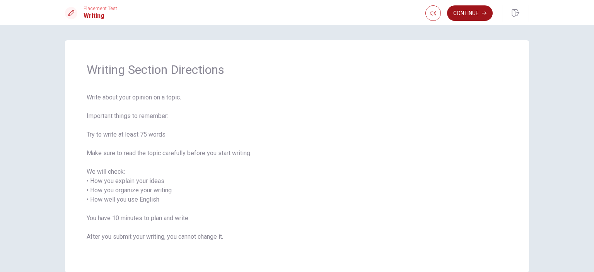
click at [474, 15] on button "Continue" at bounding box center [470, 12] width 46 height 15
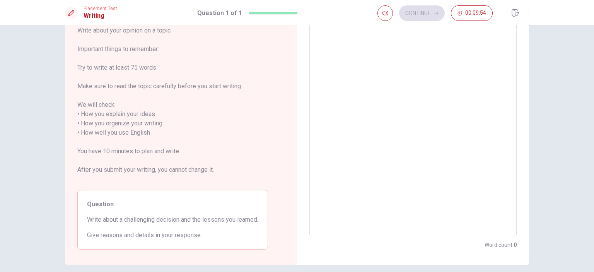
scroll to position [77, 0]
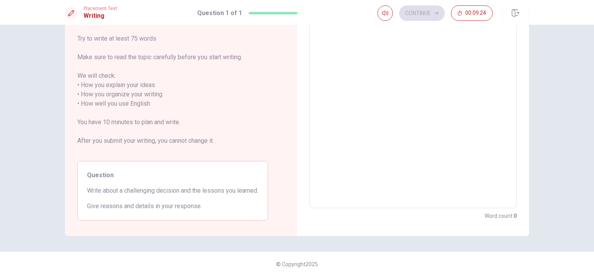
click at [353, 115] on textarea at bounding box center [413, 100] width 197 height 206
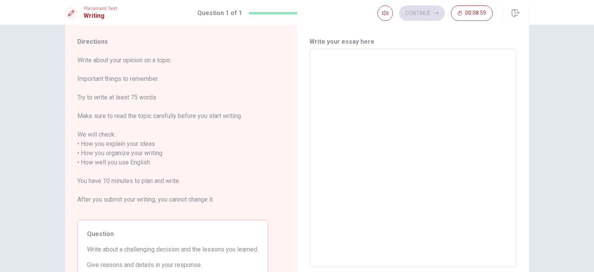
scroll to position [0, 0]
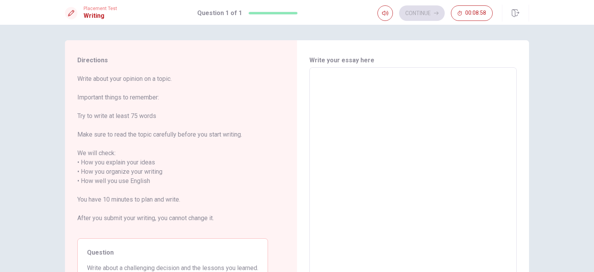
click at [340, 103] on textarea at bounding box center [413, 177] width 197 height 206
type textarea "ㅊ"
type textarea "x"
type textarea "초"
type textarea "x"
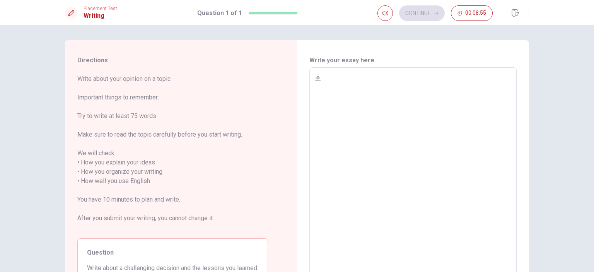
type textarea "ㅊ"
type textarea "x"
type textarea "c"
type textarea "x"
type textarea "ch"
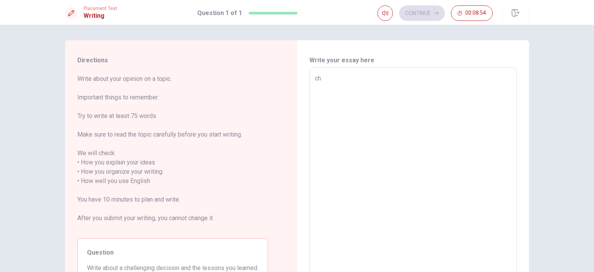
type textarea "x"
type textarea "cha"
type textarea "x"
type textarea "chal"
type textarea "x"
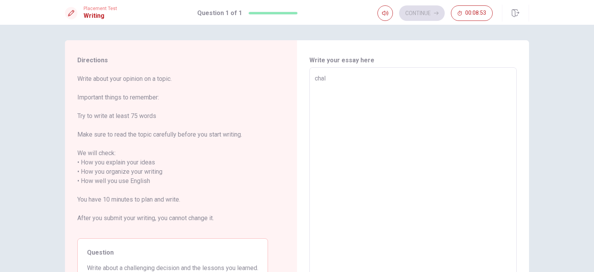
type textarea "chall"
type textarea "x"
type textarea "challe"
type textarea "x"
type textarea "challen"
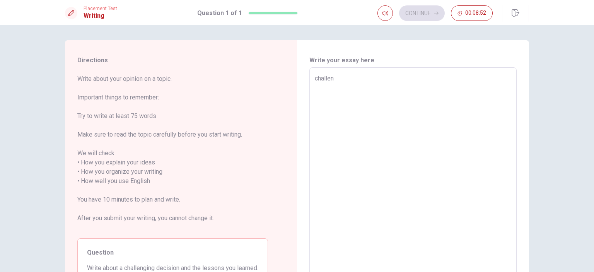
type textarea "x"
type textarea "challeng"
type textarea "x"
type textarea "challengi"
type textarea "x"
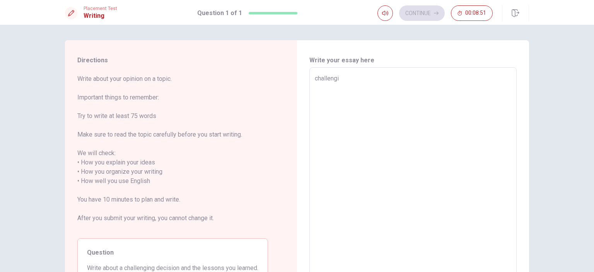
type textarea "challengin"
type textarea "x"
type textarea "challenging"
type textarea "x"
type textarea "Ichallenging"
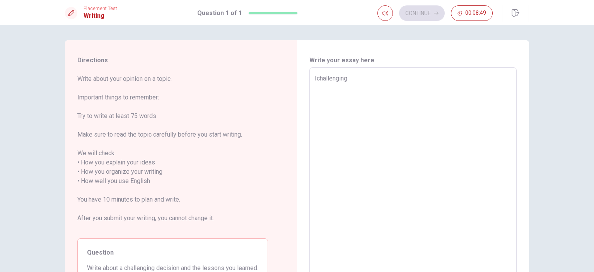
type textarea "x"
type textarea "Ivchallenging"
type textarea "x"
type textarea "Ivechallenging"
type textarea "x"
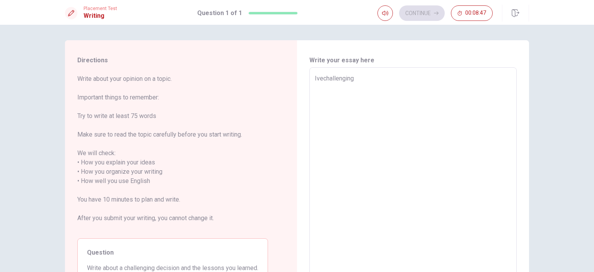
type textarea "Ivchallenging"
type textarea "x"
type textarea "Ichallenging"
type textarea "x"
type textarea "I'challenging"
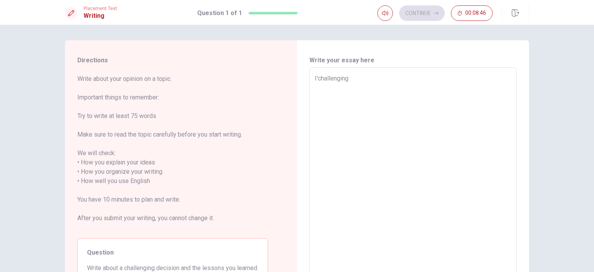
type textarea "x"
type textarea "I'vchallenging"
type textarea "x"
type textarea "I'vechallenging"
type textarea "x"
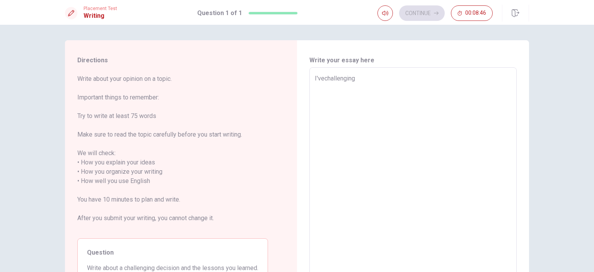
type textarea "I've challenging"
type textarea "x"
type textarea "I've bchallenging"
type textarea "x"
type textarea "I've bechallenging"
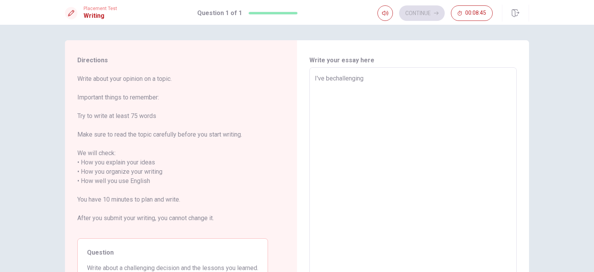
type textarea "x"
type textarea "I've beechallenging"
type textarea "x"
type textarea "I've beenchallenging"
type textarea "x"
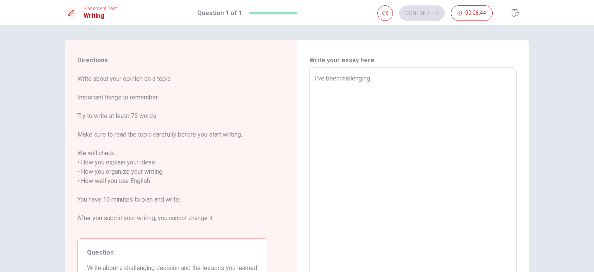
type textarea "I've been challenging"
type textarea "x"
type textarea "I've been tchallenging"
type textarea "x"
type textarea "I've been thchallenging"
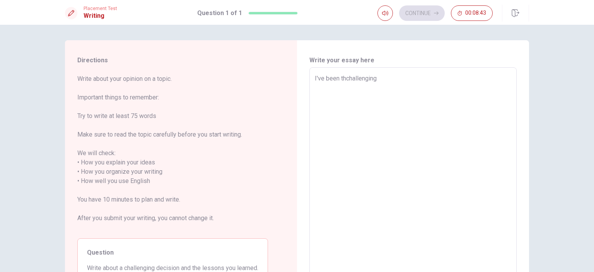
type textarea "x"
type textarea "I've been thrchallenging"
type textarea "x"
type textarea "I've been throchallenging"
type textarea "x"
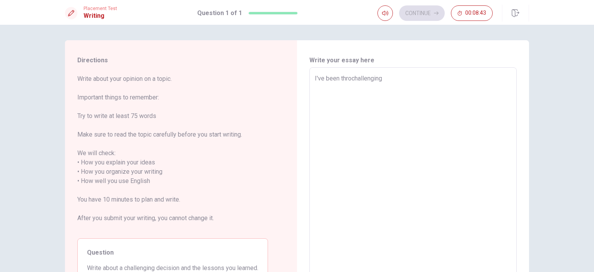
type textarea "I've been throuchallenging"
type textarea "x"
type textarea "I've been througchallenging"
type textarea "x"
type textarea "I've been throughchallenging"
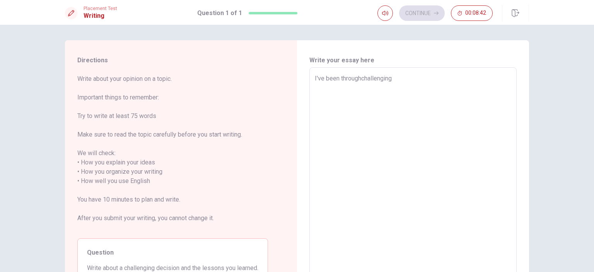
type textarea "x"
type textarea "I've been throughtchallenging"
type textarea "x"
type textarea "I've been throught challenging"
type textarea "x"
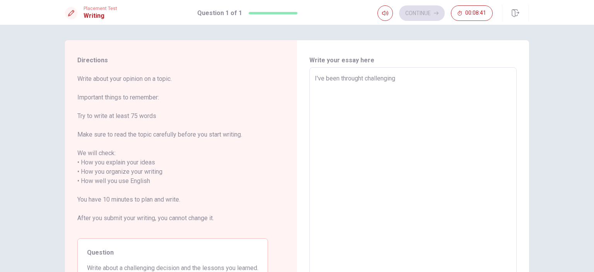
type textarea "I've been throught achallenging"
type textarea "x"
type textarea "I've been throught a challenging"
type textarea "x"
type textarea "I've been throught a lchallenging"
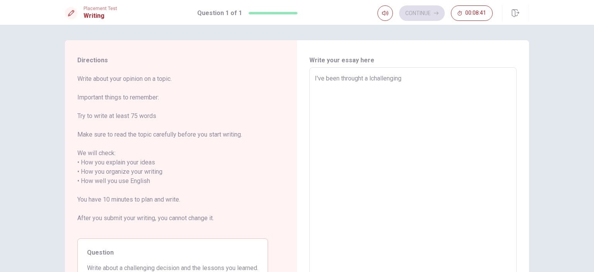
type textarea "x"
type textarea "I've been throught a lochallenging"
type textarea "x"
type textarea "I've been throught a lofchallenging"
type textarea "x"
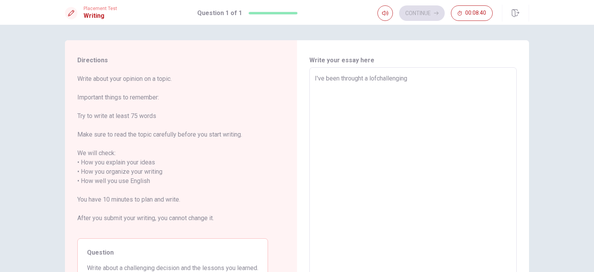
type textarea "I've been throught a lof challenging"
type textarea "x"
type textarea "I've been throught a lof ochallenging"
type textarea "x"
type textarea "I've been throught a lof challenging"
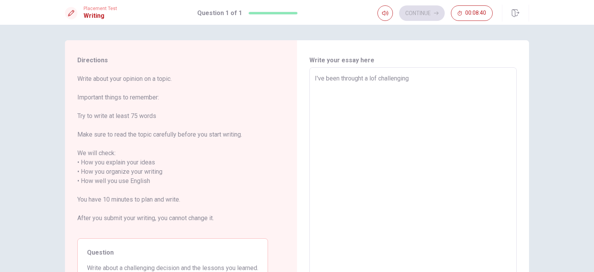
type textarea "x"
type textarea "I've been throught a lofchallenging"
type textarea "x"
type textarea "I've been throught a lochallenging"
type textarea "x"
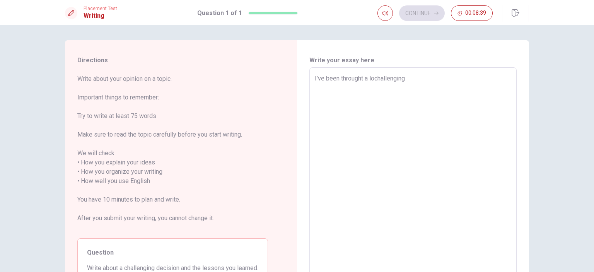
type textarea "I've been throught a lotchallenging"
type textarea "x"
type textarea "I've been throught a lot challenging"
type textarea "x"
type textarea "I've been throught a lot ochallenging"
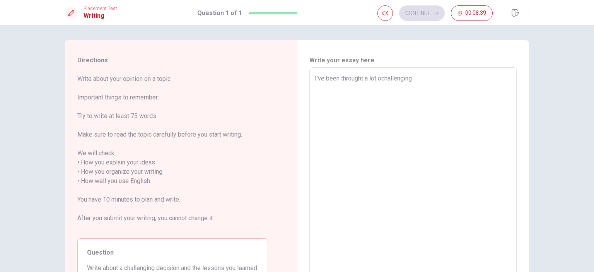
type textarea "x"
type textarea "I've been throught a lot ofchallenging"
type textarea "x"
type textarea "I've been throught a lot of challenging"
type textarea "x"
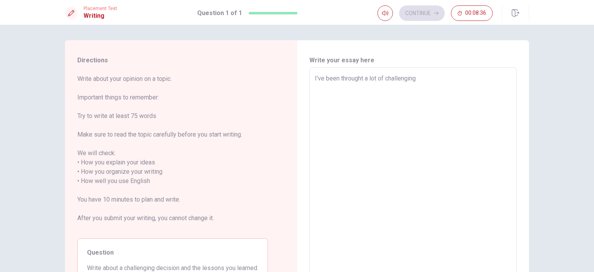
type textarea "I've been throught a lot of challenging"
type textarea "x"
type textarea "I've been throught a lot of challenging d"
type textarea "x"
type textarea "I've been throught a lot of challenging de"
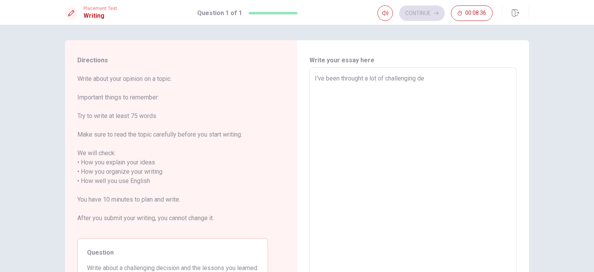
type textarea "x"
type textarea "I've been throught a lot of challenging dec"
type textarea "x"
type textarea "I've been throught a lot of challenging deci"
type textarea "x"
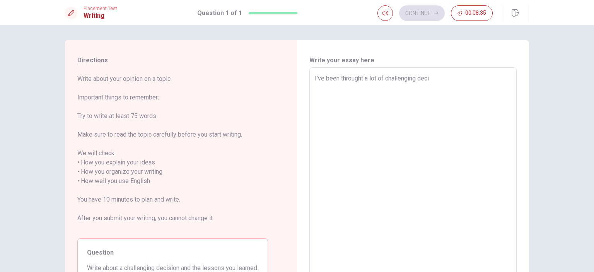
type textarea "I've been throught a lot of challenging decis"
type textarea "x"
type textarea "I've been throught a lot of challenging decisi"
type textarea "x"
type textarea "I've been throught a lot of challenging decisio"
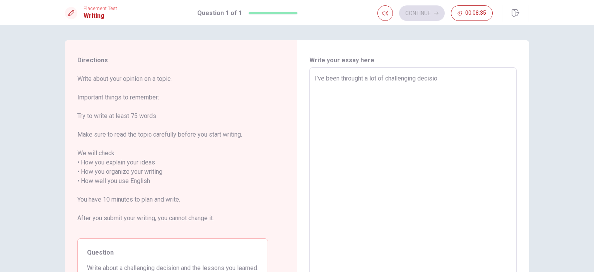
type textarea "x"
type textarea "I've been throught a lot of challenging decision"
type textarea "x"
type textarea "I've been throught a lot of challenging decisions"
type textarea "x"
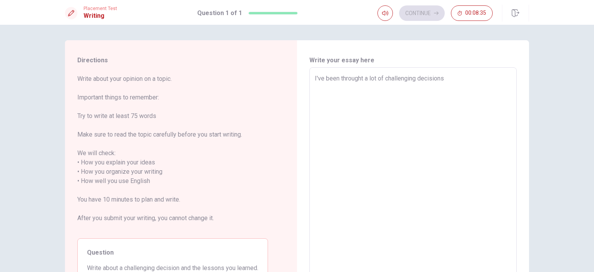
type textarea "I've been throught a lot of challenging decisions."
type textarea "x"
type textarea "I've been throught a lot of challenging decisions."
type textarea "x"
type textarea "I've been throught a lot of challenging decisions. o"
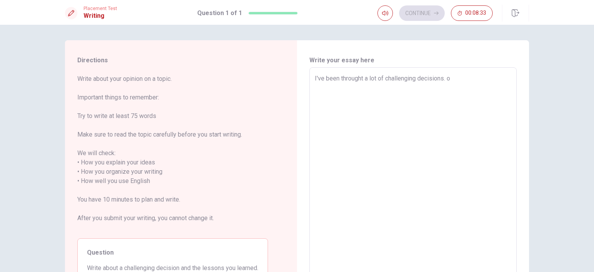
type textarea "x"
type textarea "I've been throught a lot of challenging decisions. on"
type textarea "x"
type textarea "I've been throught a lot of challenging decisions. one"
type textarea "x"
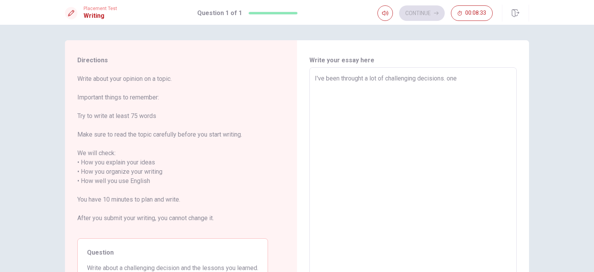
type textarea "I've been throught a lot of challenging decisions. one"
type textarea "x"
type textarea "I've been throught a lot of challenging decisions. one t"
type textarea "x"
type textarea "I've been throught a lot of challenging decisions. one th"
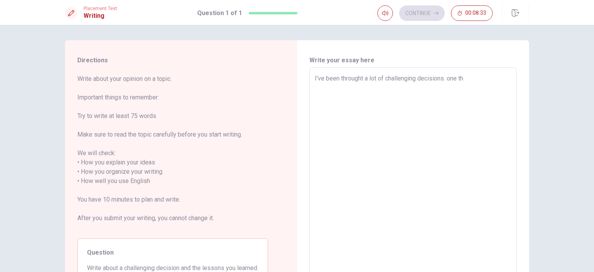
type textarea "x"
type textarea "I've been throught a lot of challenging decisions. one t"
type textarea "x"
type textarea "I've been throught a lot of challenging decisions. one"
type textarea "x"
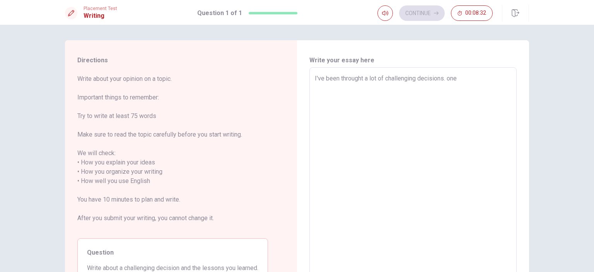
type textarea "I've been throught a lot of challenging decisions. one"
type textarea "x"
type textarea "I've been throught a lot of challenging decisions. on"
type textarea "x"
type textarea "I've been throught a lot of challenging decisions. o"
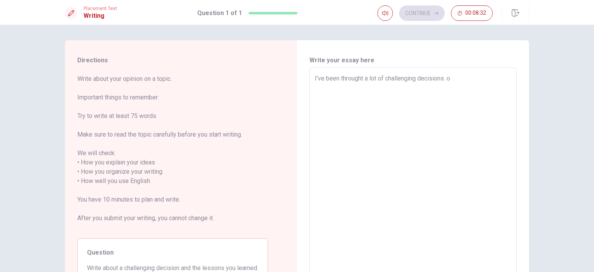
type textarea "x"
type textarea "I've been throught a lot of challenging decisions."
type textarea "x"
type textarea "I've been throught a lot of challenging decisions. O"
type textarea "x"
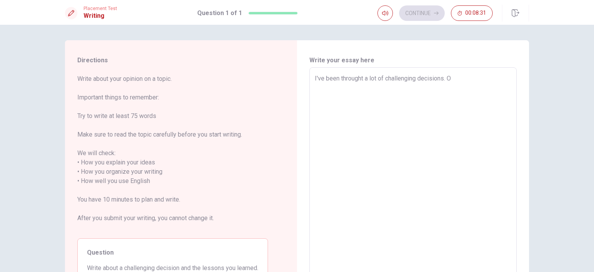
type textarea "I've been throught a lot of challenging decisions. O"
type textarea "x"
type textarea "I've been throught a lot of challenging decisions. O"
type textarea "x"
type textarea "I've been throught a lot of challenging decisions. On"
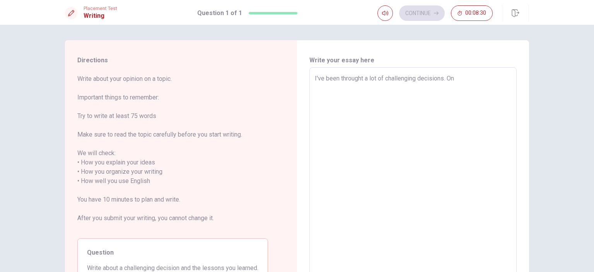
type textarea "x"
type textarea "I've been throught a lot of challenging decisions. Ont"
type textarea "x"
type textarea "I've been throught a lot of challenging decisions. Onte"
type textarea "x"
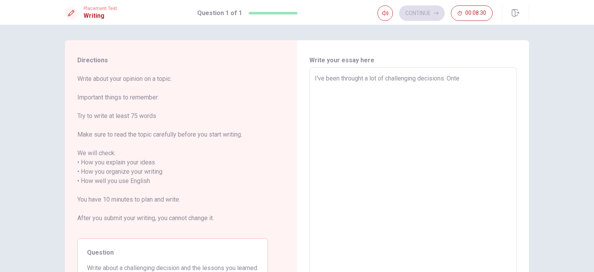
type textarea "I've been throught a lot of challenging decisions. Onte"
type textarea "x"
type textarea "I've been throught a lot of challenging decisions. Onte"
type textarea "x"
type textarea "I've been throught a lot of challenging decisions. Ont"
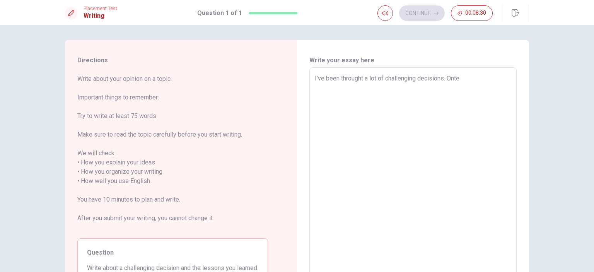
type textarea "x"
type textarea "I've been throught a lot of challenging decisions. On"
type textarea "x"
type textarea "I've been throught a lot of challenging decisions. Onn"
type textarea "x"
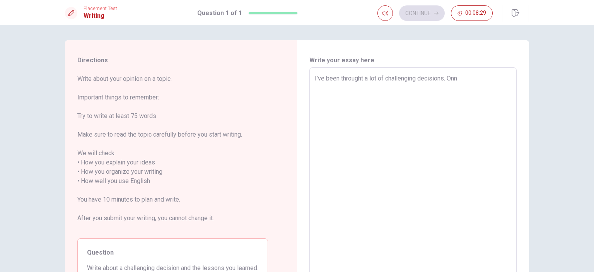
type textarea "I've been throught a lot of challenging decisions. Onn"
type textarea "x"
type textarea "I've been throught a lot of challenging decisions. Onn"
type textarea "x"
type textarea "I've been throught a lot of challenging decisions. On"
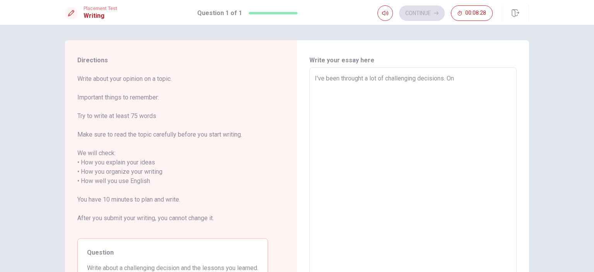
type textarea "x"
type textarea "I've been throught a lot of challenging decisions. One"
type textarea "x"
type textarea "I've been throught a lot of challenging decisions. One"
type textarea "x"
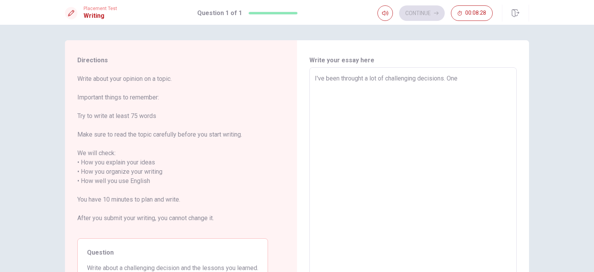
type textarea "I've been throught a lot of challenging decisions. One o"
type textarea "x"
type textarea "I've been throught a lot of challenging decisions. One of"
type textarea "x"
type textarea "I've been throught a lot of challenging decisions. One of"
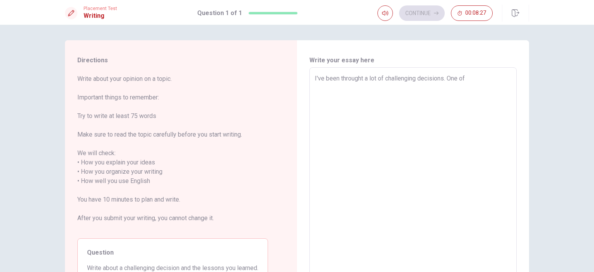
type textarea "x"
type textarea "I've been throught a lot of challenging decisions. One of t"
type textarea "x"
type textarea "I've been throught a lot of challenging decisions. One of th"
type textarea "x"
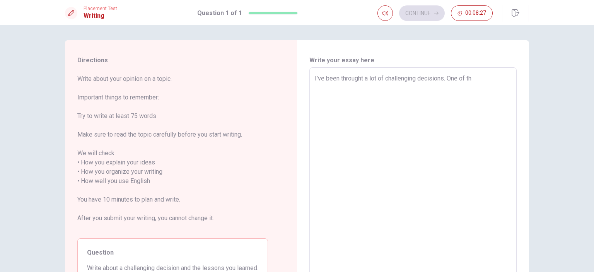
type textarea "I've been throught a lot of challenging decisions. One of the"
type textarea "x"
type textarea "I've been throught a lot of challenging decisions. One of them"
click at [361, 77] on textarea "I've been throught a lot of challenging decisions. One of them is" at bounding box center [413, 177] width 197 height 206
click at [487, 78] on textarea "I've been through a lot of challenging decisions. One of them is" at bounding box center [413, 177] width 197 height 206
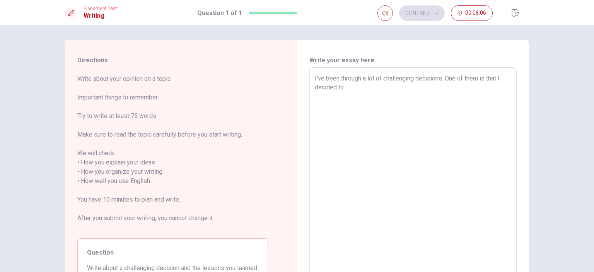
click at [447, 77] on textarea "I've been through a lot of challenging decisions. One of them is that I decided…" at bounding box center [413, 177] width 197 height 206
drag, startPoint x: 316, startPoint y: 77, endPoint x: 412, endPoint y: 70, distance: 96.2
click at [412, 70] on div "I've been through a lot of challenging decisions. One of them is that I decided…" at bounding box center [413, 176] width 207 height 218
click at [418, 79] on textarea "I've been through a lot of challenging decisions. One of them is that I decided…" at bounding box center [413, 177] width 197 height 206
drag, startPoint x: 441, startPoint y: 79, endPoint x: 296, endPoint y: 82, distance: 145.2
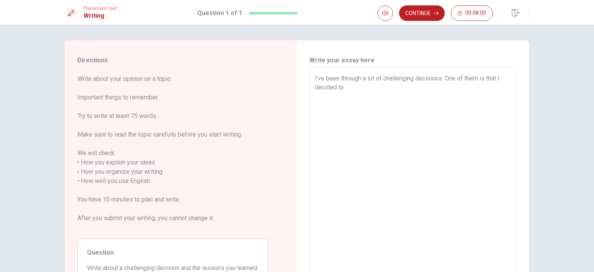
click at [297, 82] on div "Write your essay here I've been through a lot of challenging decisions. One of …" at bounding box center [413, 176] width 232 height 273
click at [456, 91] on textarea "I've been through a lot of challenging decisions. One of them is that I decided…" at bounding box center [413, 177] width 197 height 206
drag, startPoint x: 446, startPoint y: 78, endPoint x: 494, endPoint y: 81, distance: 48.1
click at [494, 81] on textarea "I've been through a lot of challenging decisions. One of them is that I decided…" at bounding box center [413, 177] width 197 height 206
click at [481, 92] on textarea "I've been through a lot of challenging decisions. One of them is that I decided…" at bounding box center [413, 177] width 197 height 206
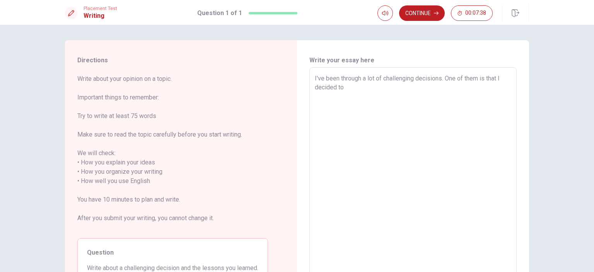
click at [375, 85] on textarea "I've been through a lot of challenging decisions. One of them is that I decided…" at bounding box center [413, 177] width 197 height 206
click at [355, 88] on textarea "I've been through a lot of challenging decisions. One of them is that I decided…" at bounding box center [413, 177] width 197 height 206
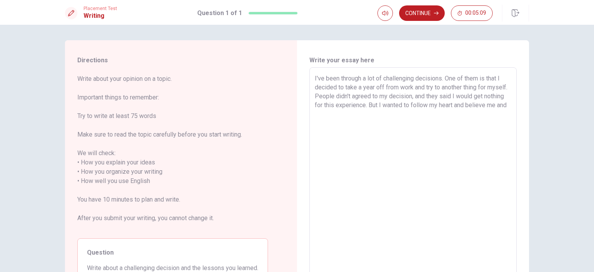
click at [493, 109] on textarea "I've been through a lot of challenging decisions. One of them is that I decided…" at bounding box center [413, 177] width 197 height 206
click at [332, 96] on textarea "I've been through a lot of challenging decisions. One of them is that I decided…" at bounding box center [413, 177] width 197 height 206
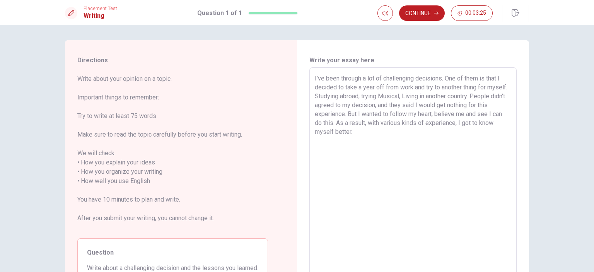
click at [334, 96] on textarea "I've been through a lot of challenging decisions. One of them is that I decided…" at bounding box center [413, 177] width 197 height 206
drag, startPoint x: 473, startPoint y: 96, endPoint x: 522, endPoint y: 95, distance: 49.6
click at [474, 96] on textarea "I've been through a lot of challenging decisions. One of them is that I decided…" at bounding box center [413, 177] width 197 height 206
click at [363, 106] on textarea "I've been through a lot of challenging decisions. One of them is that I decided…" at bounding box center [413, 177] width 197 height 206
click at [406, 125] on textarea "I've been through a lot of challenging decisions. One of them is that I decided…" at bounding box center [413, 177] width 197 height 206
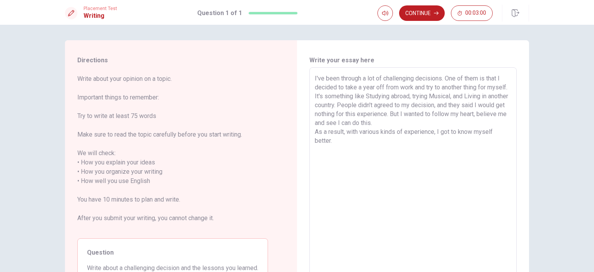
drag, startPoint x: 365, startPoint y: 107, endPoint x: 448, endPoint y: 111, distance: 83.3
click at [365, 106] on textarea "I've been through a lot of challenging decisions. One of them is that I decided…" at bounding box center [413, 177] width 197 height 206
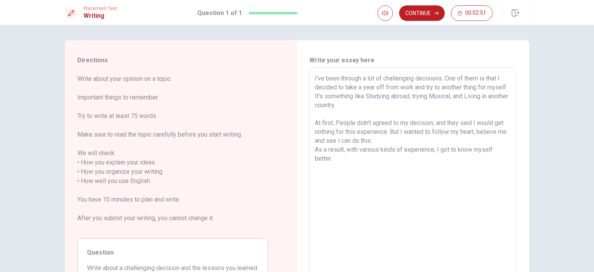
click at [391, 123] on textarea "I've been through a lot of challenging decisions. One of them is that I decided…" at bounding box center [413, 177] width 197 height 206
drag, startPoint x: 390, startPoint y: 122, endPoint x: 372, endPoint y: 124, distance: 18.3
click at [372, 124] on textarea "I've been through a lot of challenging decisions. One of them is that I decided…" at bounding box center [413, 177] width 197 height 206
drag, startPoint x: 430, startPoint y: 125, endPoint x: 414, endPoint y: 126, distance: 16.7
click at [414, 126] on textarea "I've been through a lot of challenging decisions. One of them is that I decided…" at bounding box center [413, 177] width 197 height 206
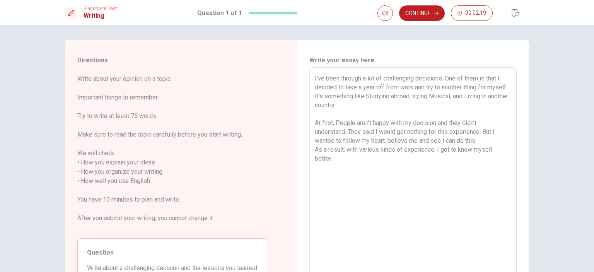
click at [431, 130] on textarea "I've been through a lot of challenging decisions. One of them is that I decided…" at bounding box center [413, 177] width 197 height 206
click at [437, 131] on textarea "I've been through a lot of challenging decisions. One of them is that I decided…" at bounding box center [413, 177] width 197 height 206
click at [440, 139] on textarea "I've been through a lot of challenging decisions. One of them is that I decided…" at bounding box center [413, 177] width 197 height 206
click at [485, 139] on textarea "I've been through a lot of challenging decisions. One of them is that I decided…" at bounding box center [413, 177] width 197 height 206
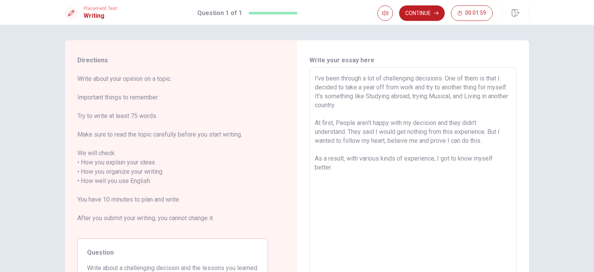
click at [415, 173] on textarea "I've been through a lot of challenging decisions. One of them is that I decided…" at bounding box center [413, 177] width 197 height 206
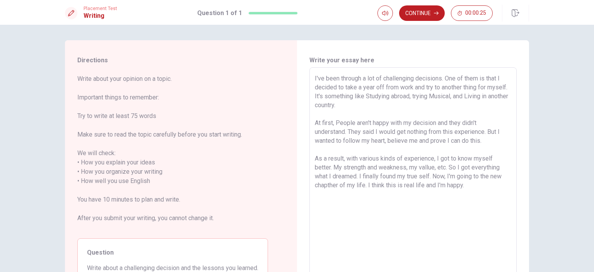
drag, startPoint x: 313, startPoint y: 78, endPoint x: 496, endPoint y: 176, distance: 207.4
click at [496, 176] on div "I've been through a lot of challenging decisions. One of them is that I decided…" at bounding box center [413, 176] width 207 height 218
drag, startPoint x: 470, startPoint y: 187, endPoint x: 286, endPoint y: 71, distance: 218.3
click at [286, 71] on div "Directions Write about your opinion on a topic. Important things to remember: T…" at bounding box center [297, 176] width 464 height 273
click at [497, 193] on textarea "I've been through a lot of challenging decisions. One of them is that I decided…" at bounding box center [413, 177] width 197 height 206
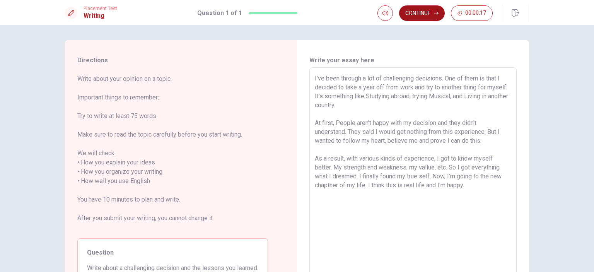
click at [421, 18] on button "Continue" at bounding box center [422, 12] width 46 height 15
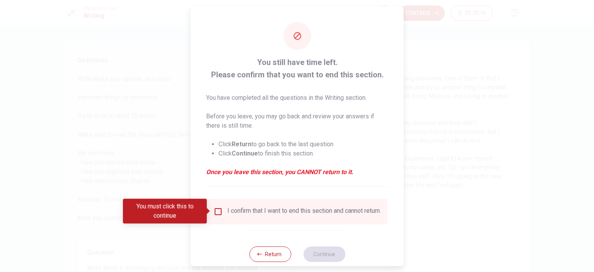
click at [277, 210] on div "I confirm that I want to end this section and cannot return." at bounding box center [305, 211] width 154 height 9
click at [212, 213] on div "You must click this to continue" at bounding box center [167, 211] width 89 height 25
click at [216, 212] on input "You must click this to continue" at bounding box center [218, 211] width 9 height 9
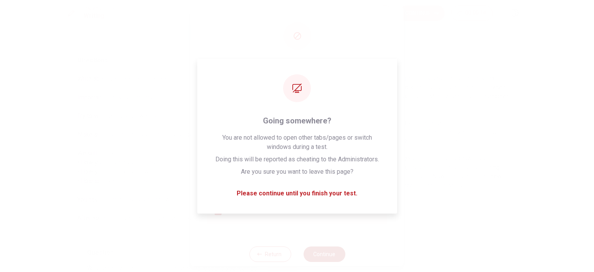
click at [333, 261] on button "Continue" at bounding box center [324, 253] width 42 height 15
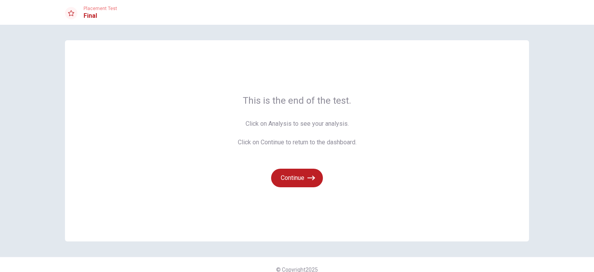
drag, startPoint x: 244, startPoint y: 99, endPoint x: 348, endPoint y: 99, distance: 104.1
click at [348, 99] on span "This is the end of the test." at bounding box center [297, 100] width 119 height 12
click at [303, 181] on button "Continue" at bounding box center [297, 178] width 52 height 19
